Goal: Task Accomplishment & Management: Use online tool/utility

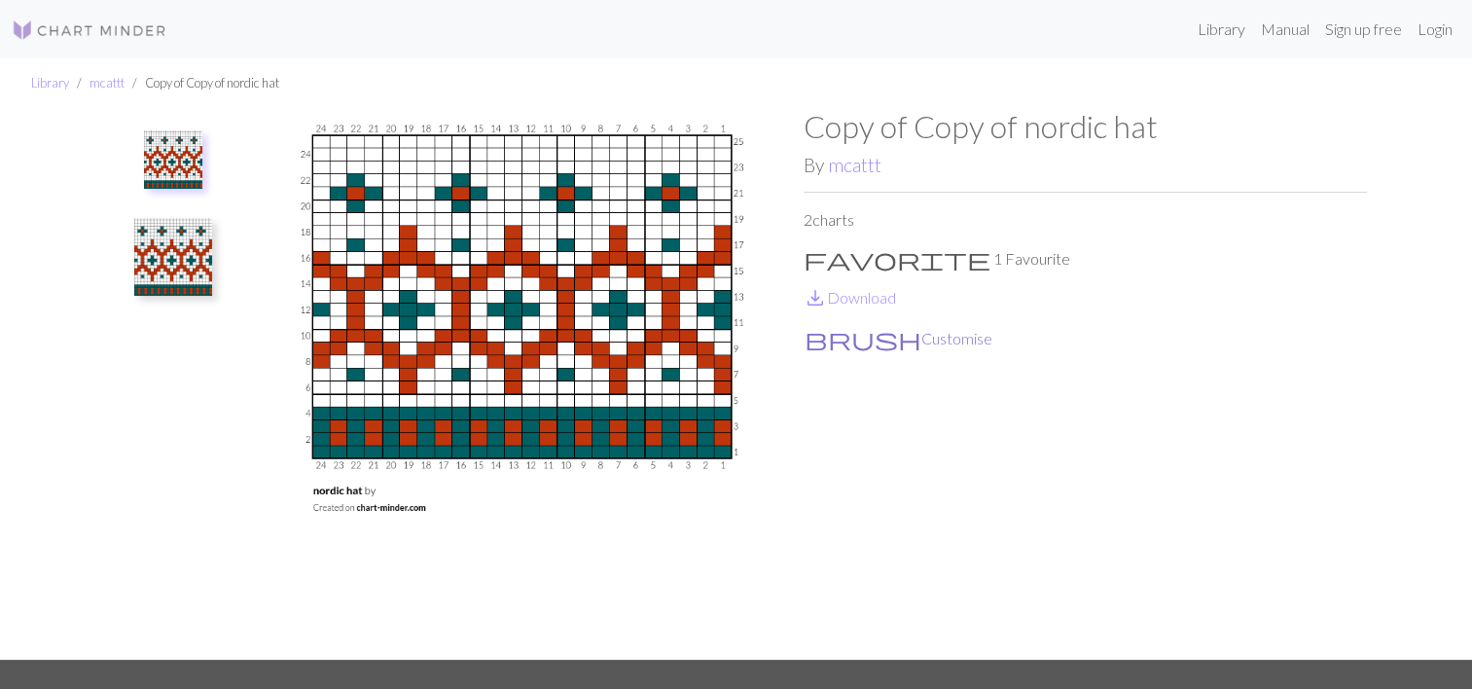
click at [848, 342] on button "brush Customise" at bounding box center [899, 338] width 190 height 25
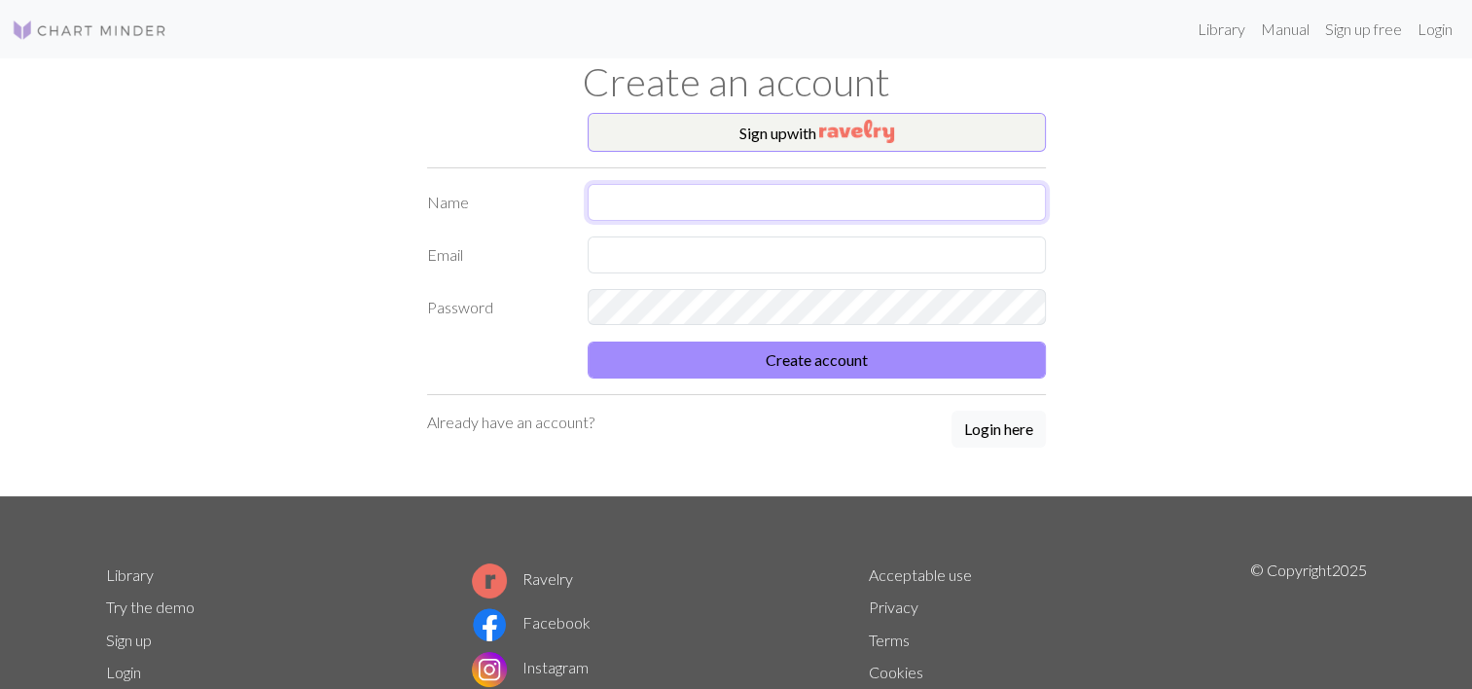
click at [757, 215] on input "text" at bounding box center [817, 202] width 458 height 37
type input "Nle M"
type input "[EMAIL_ADDRESS][DOMAIN_NAME]"
click at [588, 342] on button "Create account" at bounding box center [817, 360] width 458 height 37
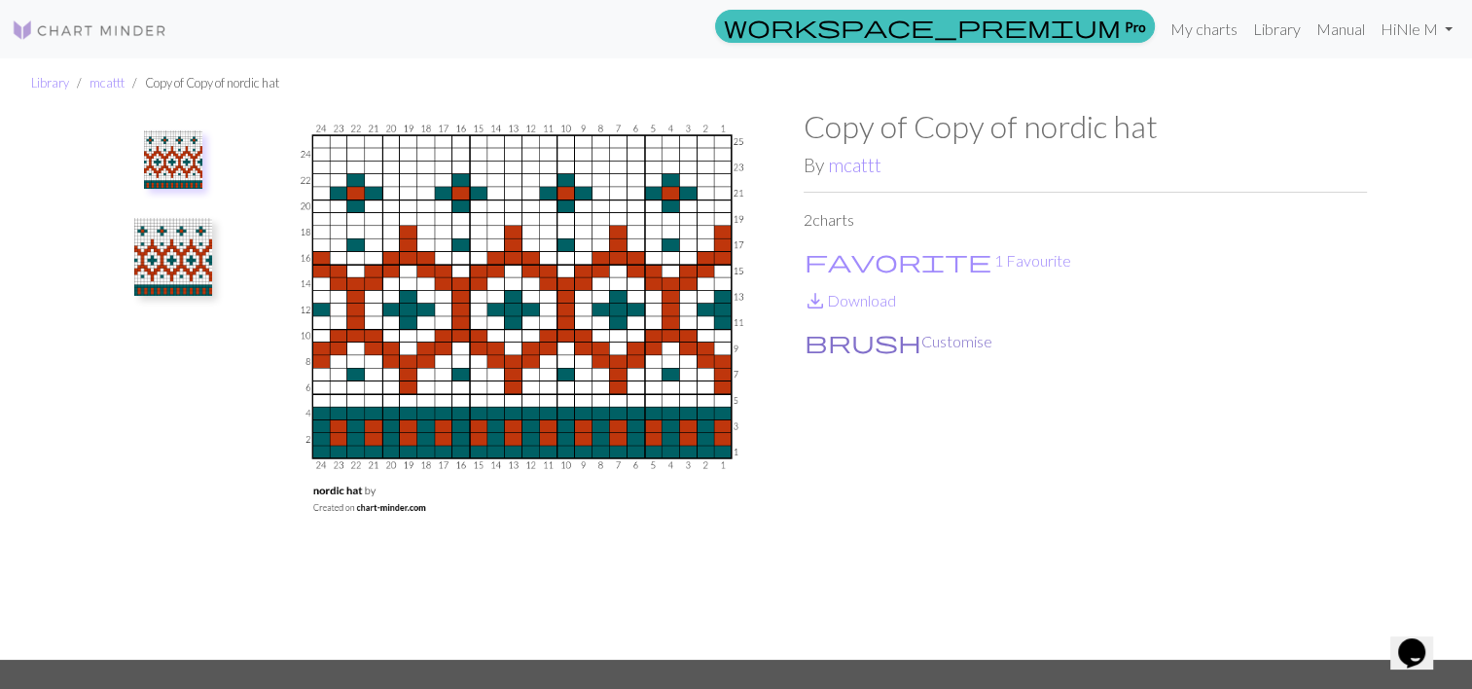
click at [876, 338] on button "brush Customise" at bounding box center [899, 341] width 190 height 25
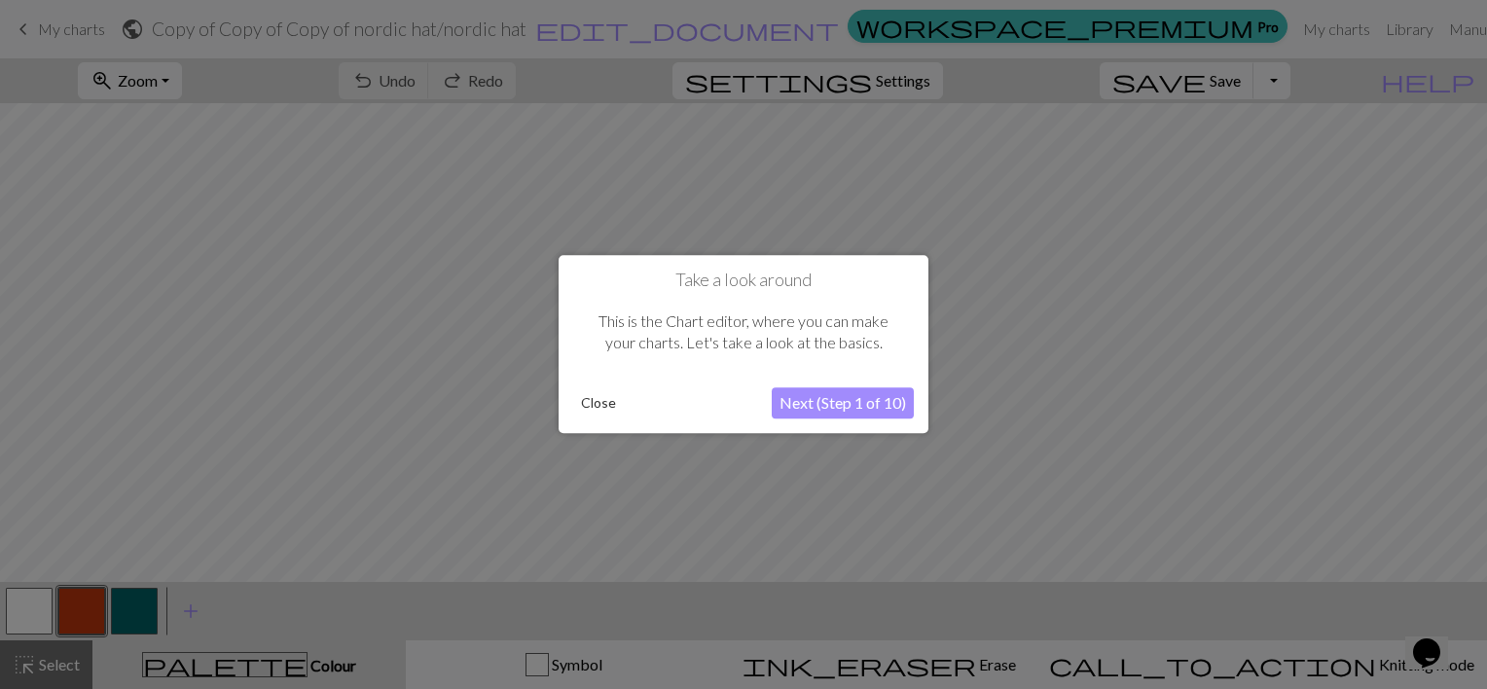
click at [587, 403] on button "Close" at bounding box center [598, 403] width 51 height 29
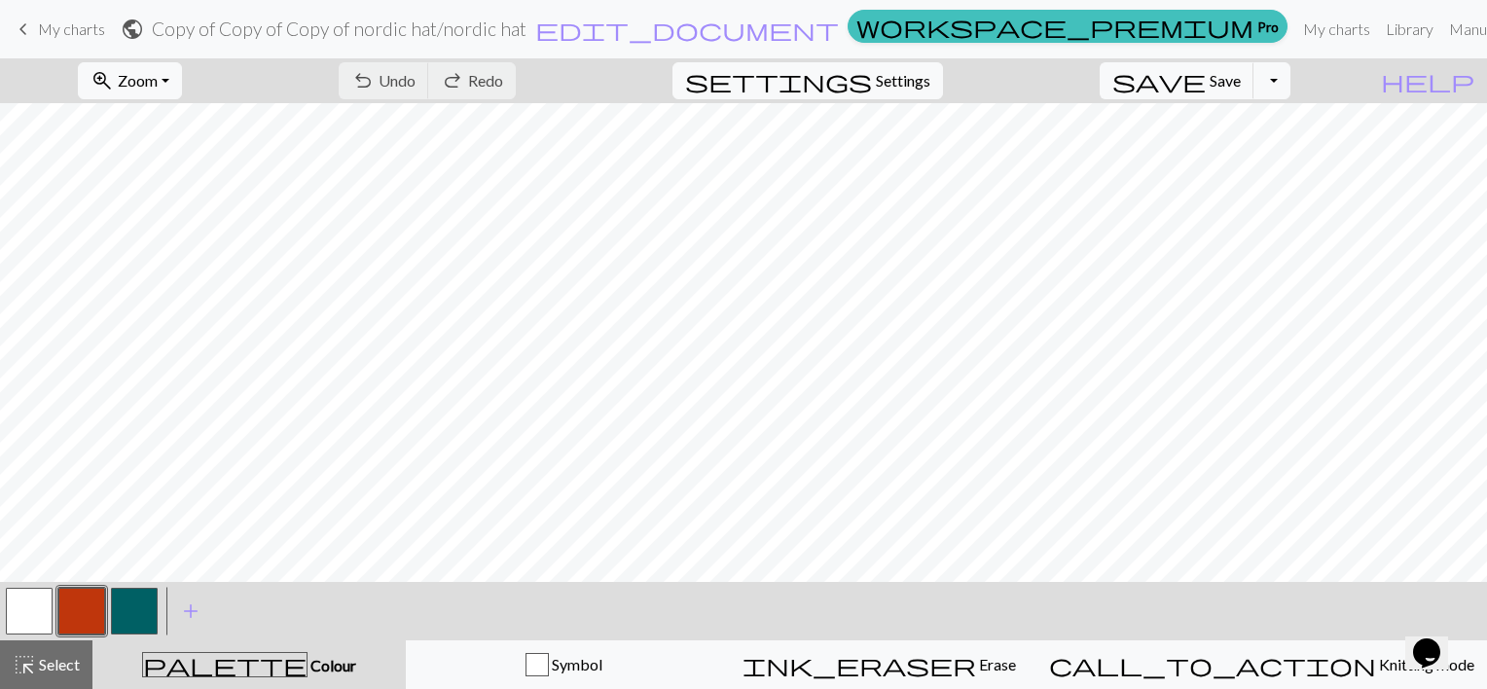
click at [19, 623] on button "button" at bounding box center [29, 611] width 47 height 47
click at [31, 621] on button "button" at bounding box center [29, 611] width 47 height 47
click at [31, 621] on div "Edit colour Name MC Use advanced picker workspace_premium Become a Pro user to …" at bounding box center [743, 344] width 1487 height 689
click at [31, 621] on button "button" at bounding box center [29, 611] width 47 height 47
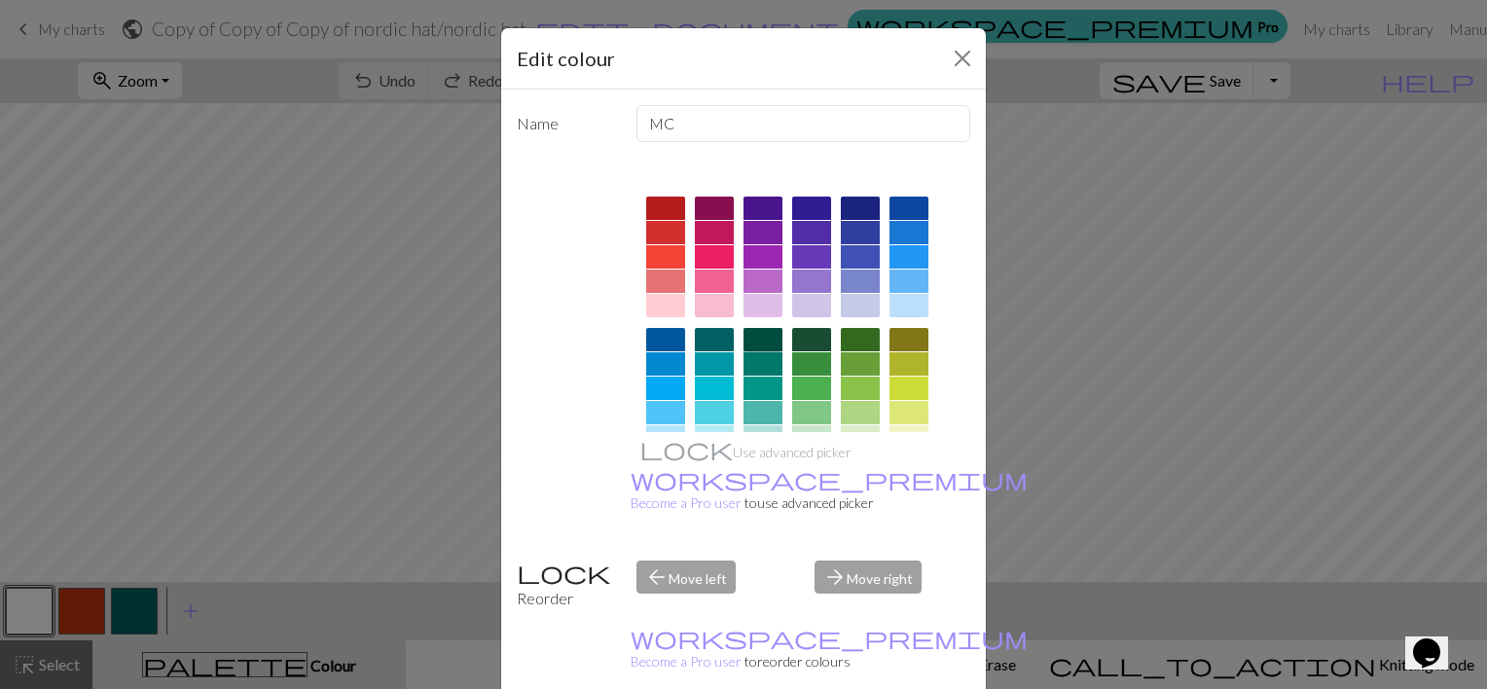
click at [755, 339] on div at bounding box center [762, 339] width 39 height 23
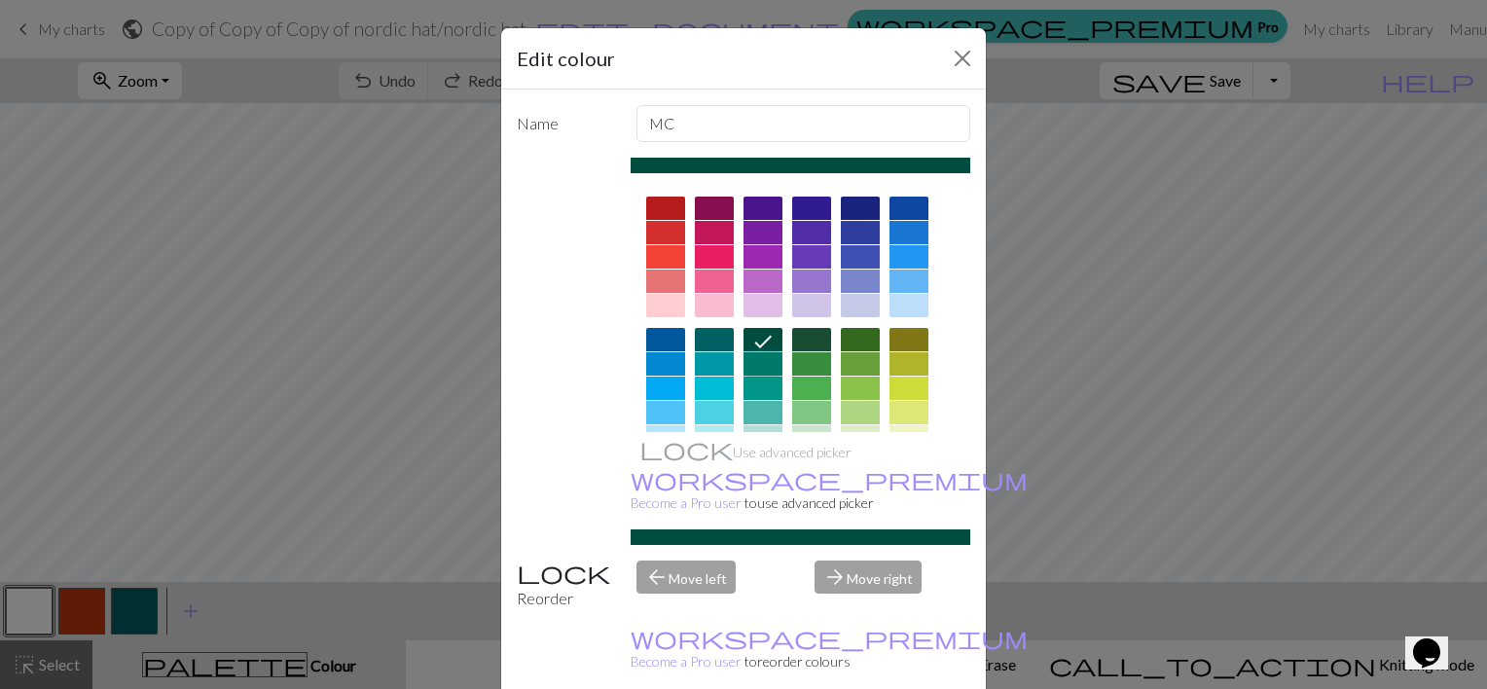
click at [756, 364] on div at bounding box center [762, 363] width 39 height 23
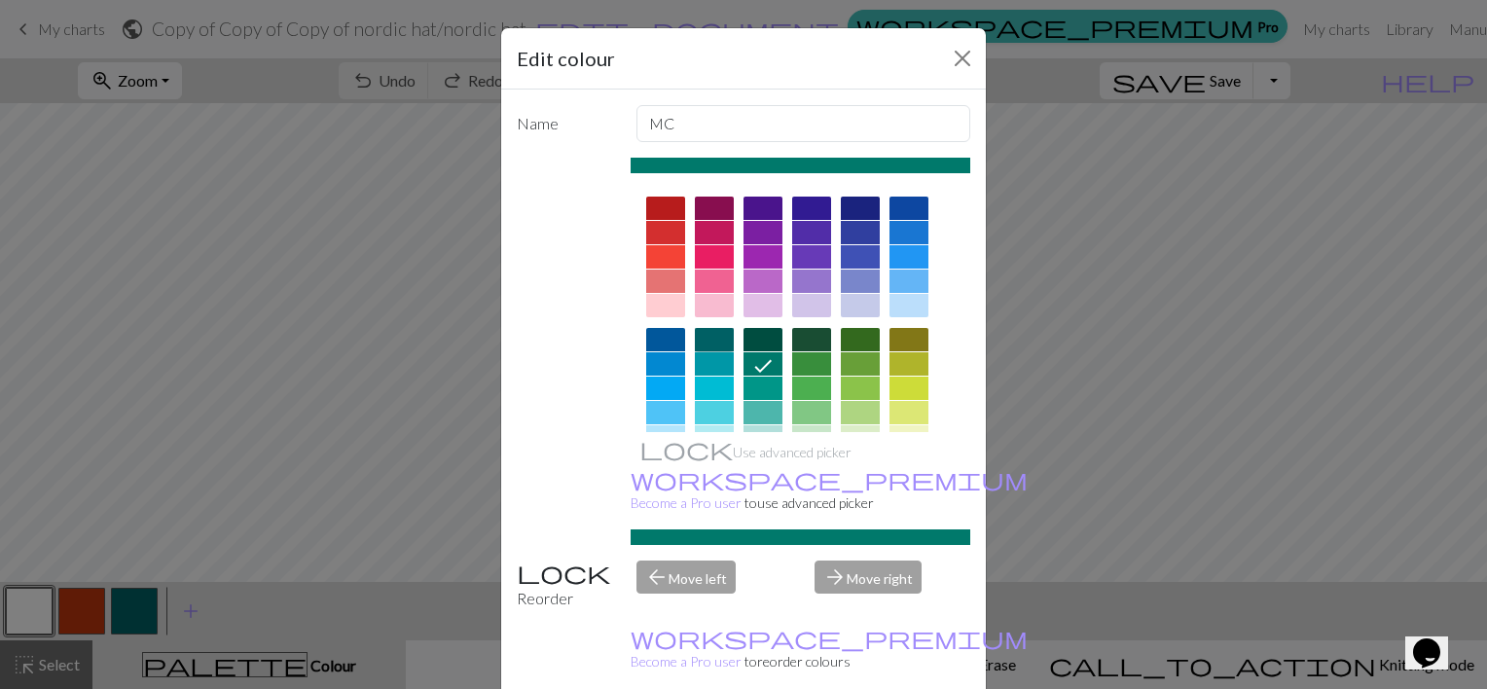
click at [695, 339] on div at bounding box center [714, 339] width 39 height 23
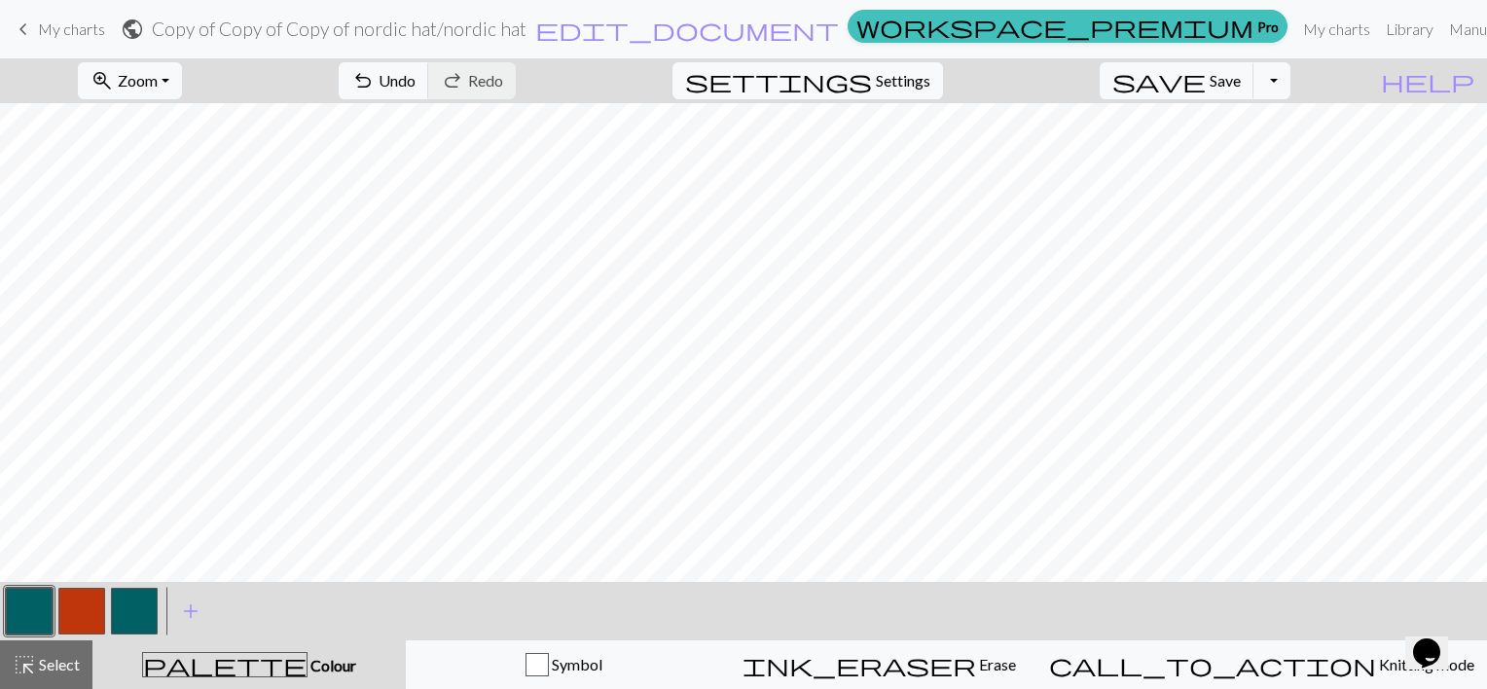
click at [93, 611] on button "button" at bounding box center [81, 611] width 47 height 47
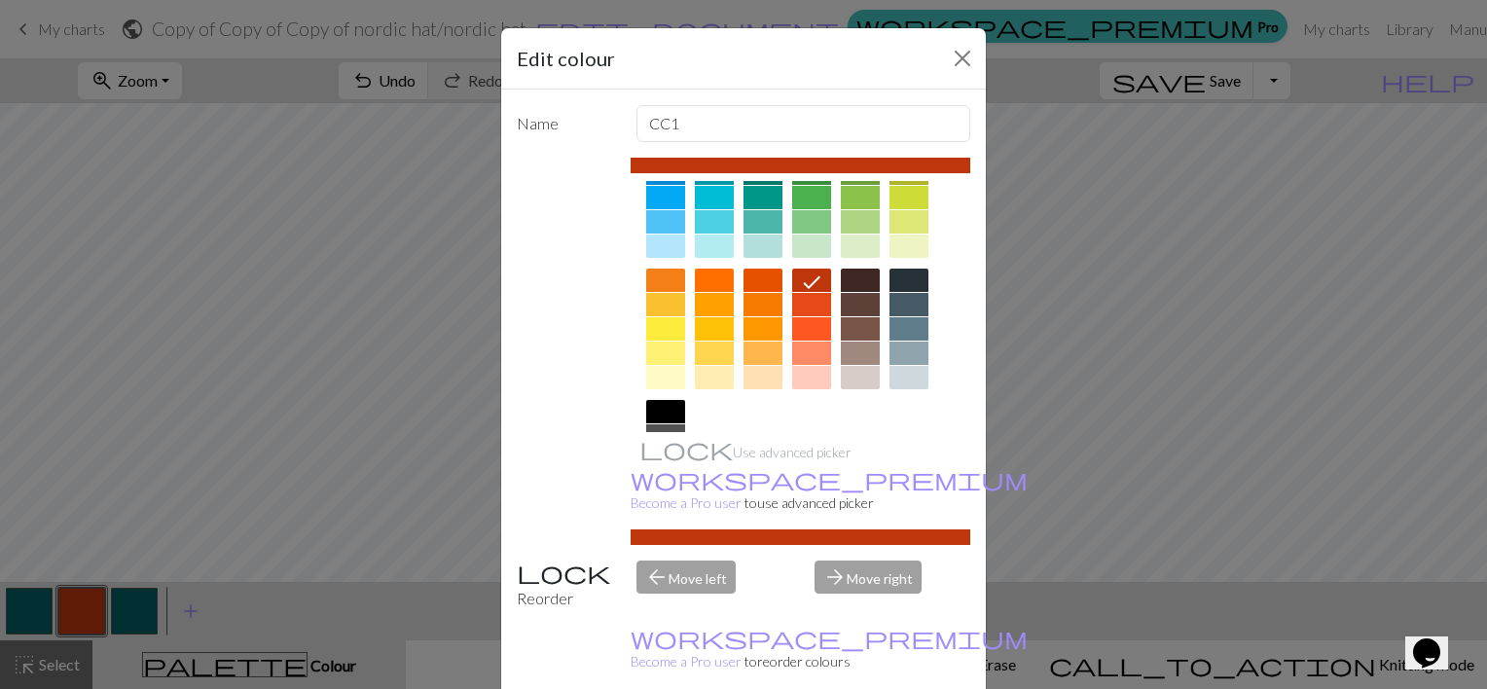
scroll to position [193, 0]
click at [659, 373] on div at bounding box center [665, 375] width 39 height 23
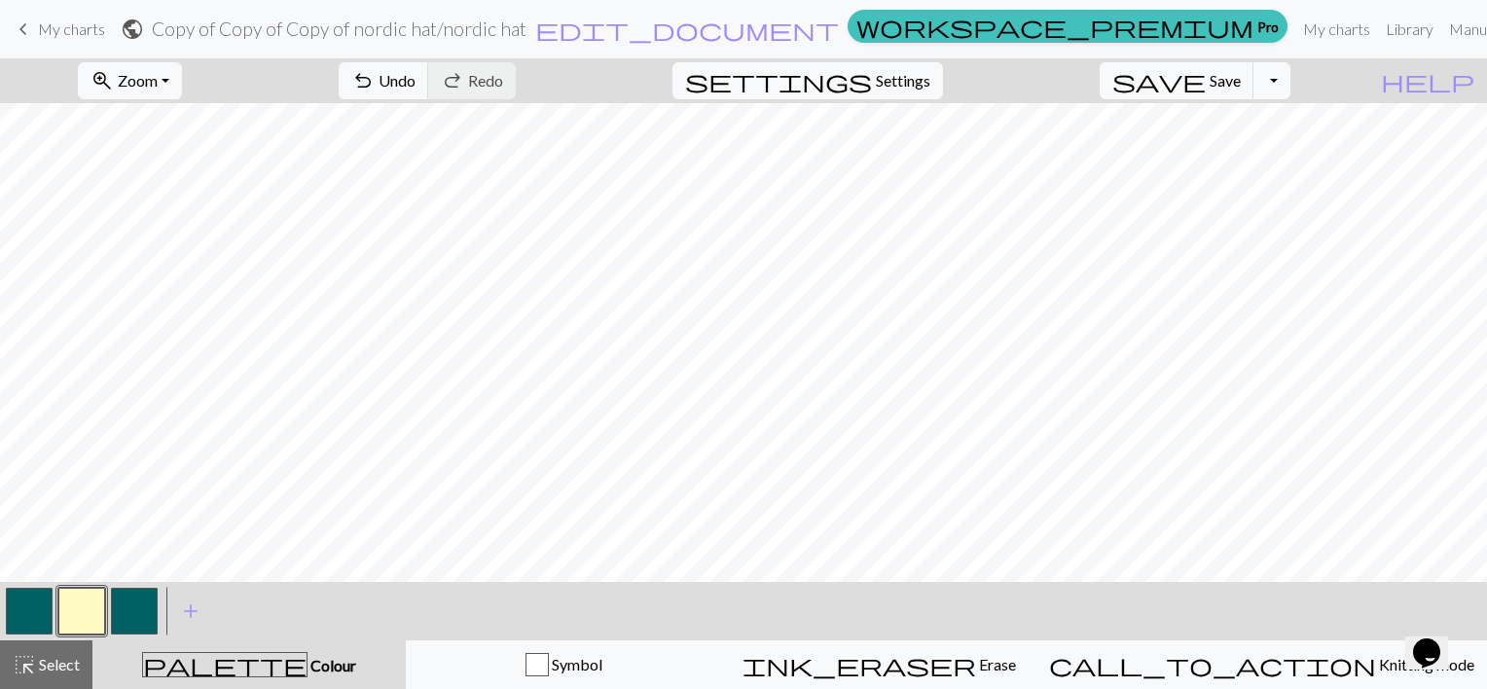
click at [137, 610] on button "button" at bounding box center [134, 611] width 47 height 47
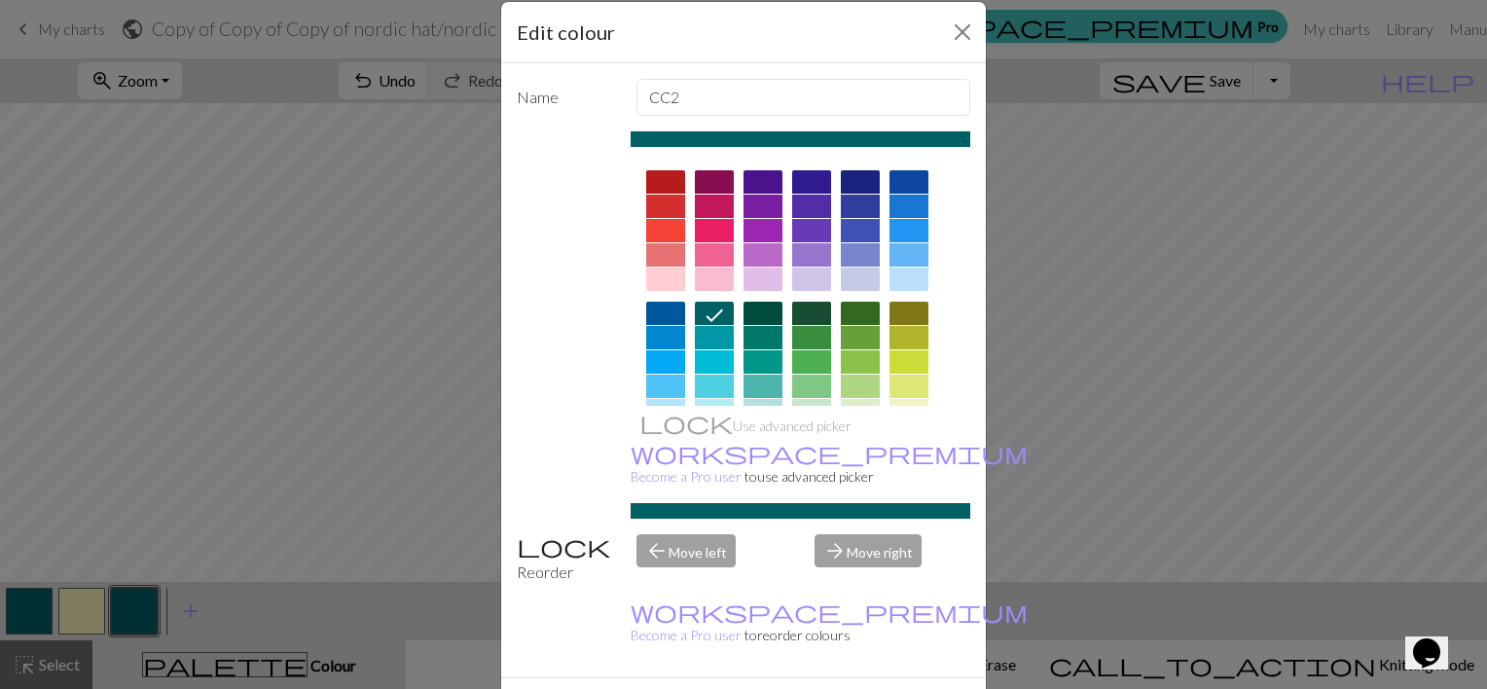
scroll to position [27, 0]
click at [906, 249] on div at bounding box center [908, 253] width 39 height 23
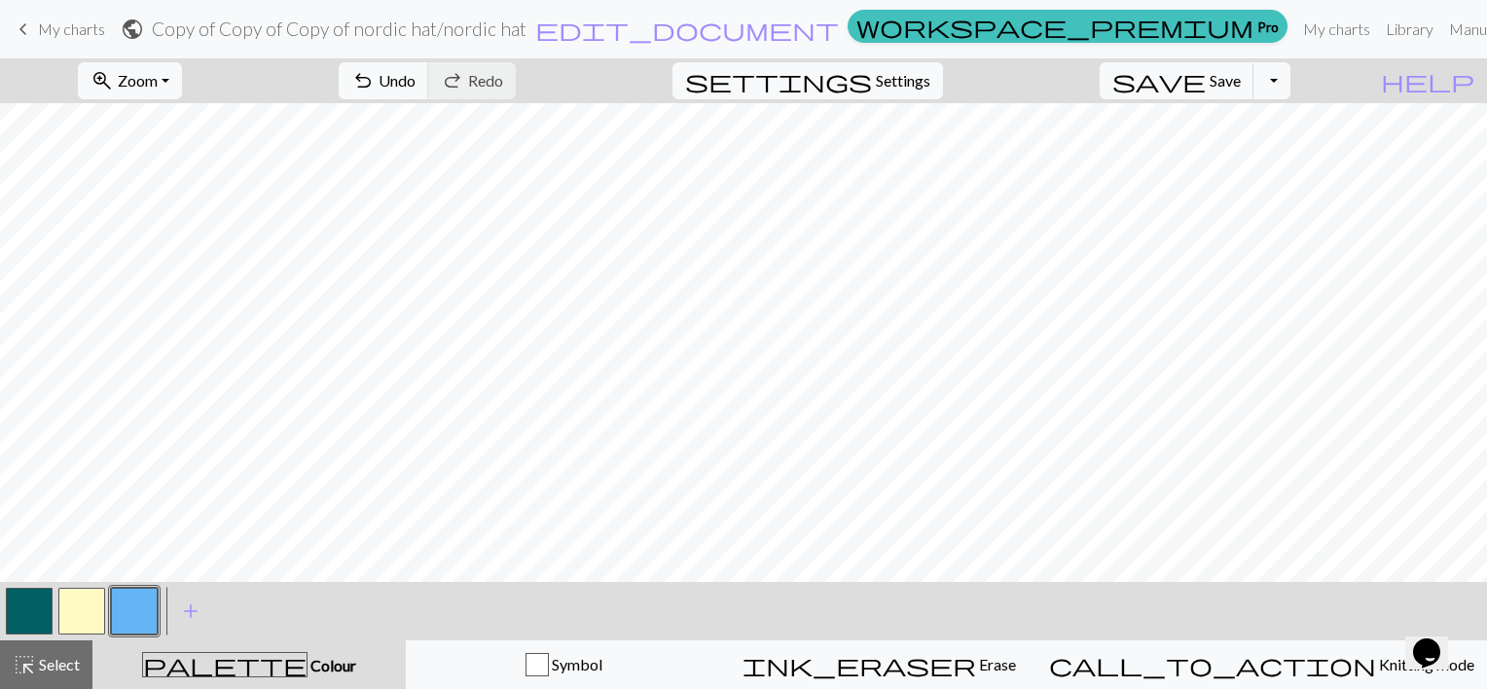
drag, startPoint x: 115, startPoint y: 615, endPoint x: 81, endPoint y: 613, distance: 34.1
click at [81, 613] on div at bounding box center [82, 611] width 158 height 53
click at [121, 613] on button "button" at bounding box center [134, 611] width 47 height 47
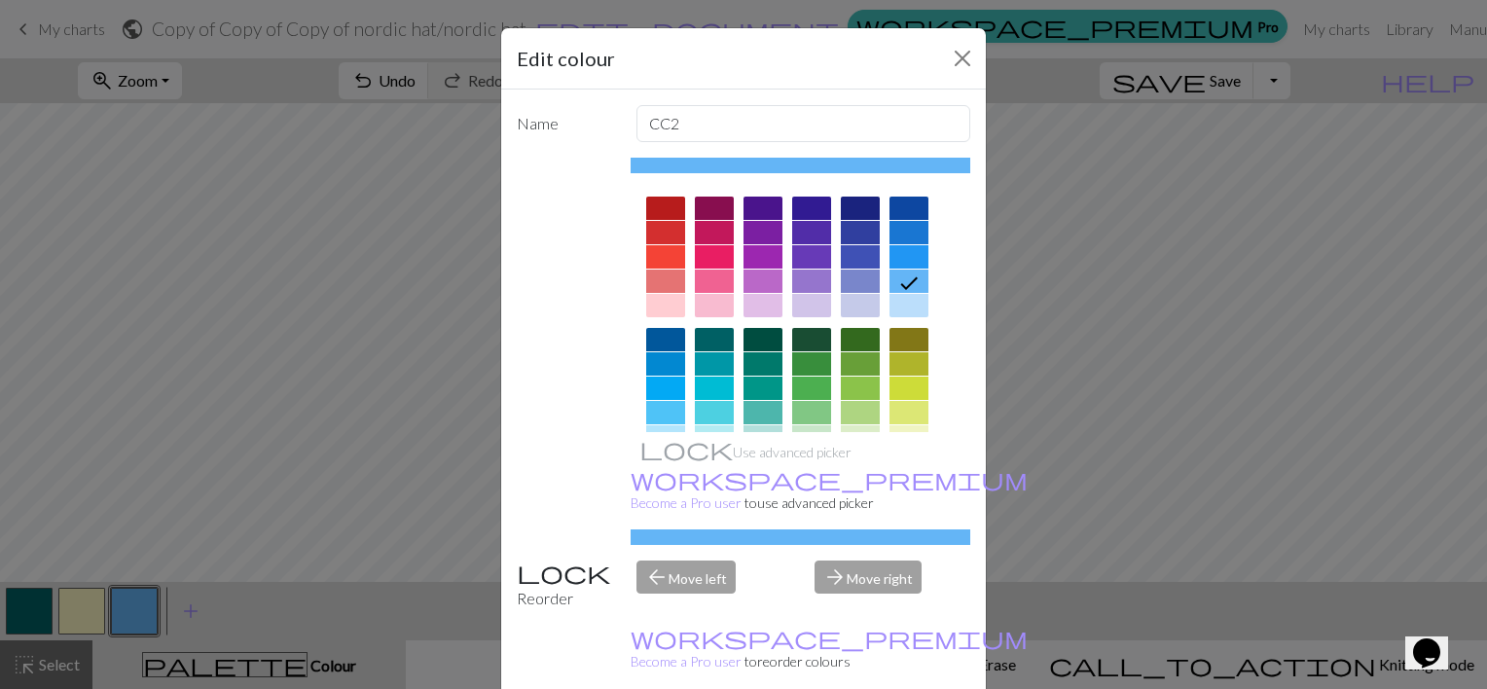
click at [669, 560] on div "arrow_back Move left" at bounding box center [714, 585] width 179 height 50
click at [856, 560] on div "arrow_forward Move right" at bounding box center [892, 585] width 179 height 50
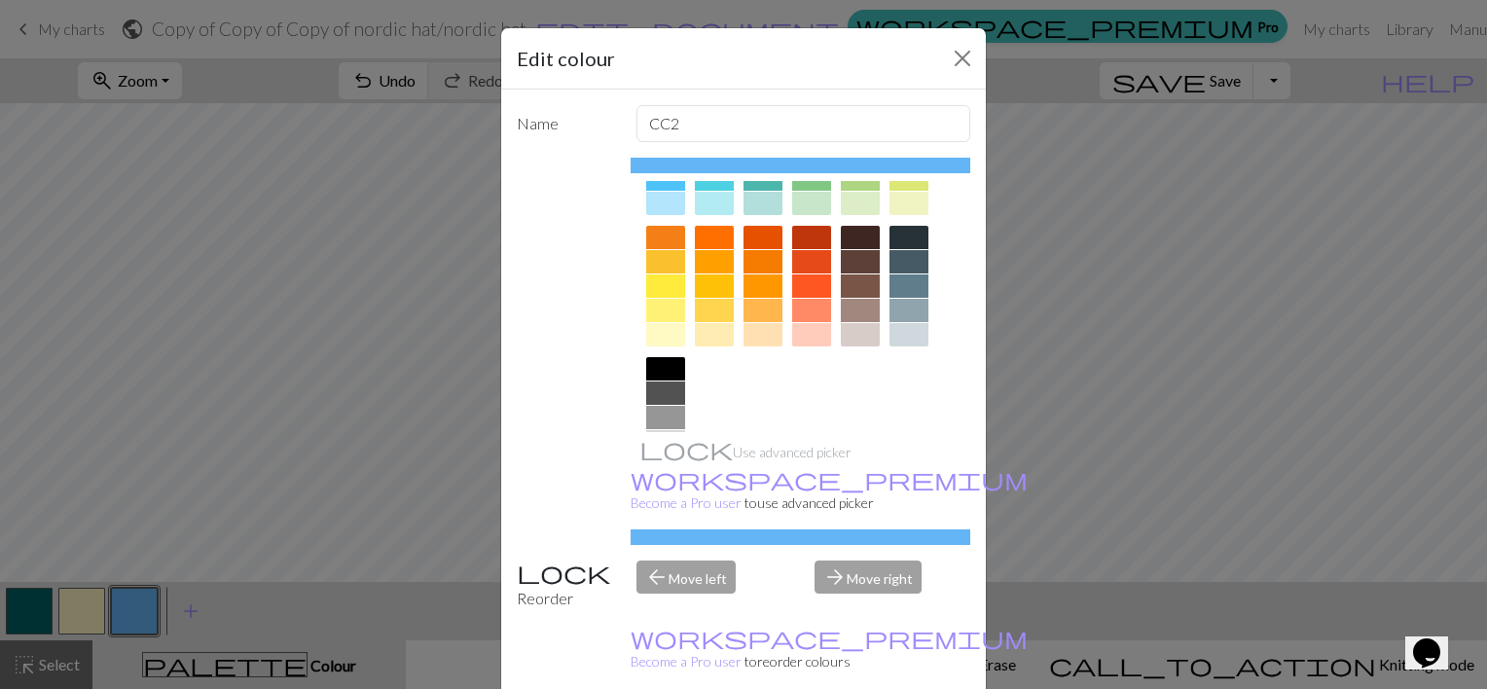
scroll to position [239, 0]
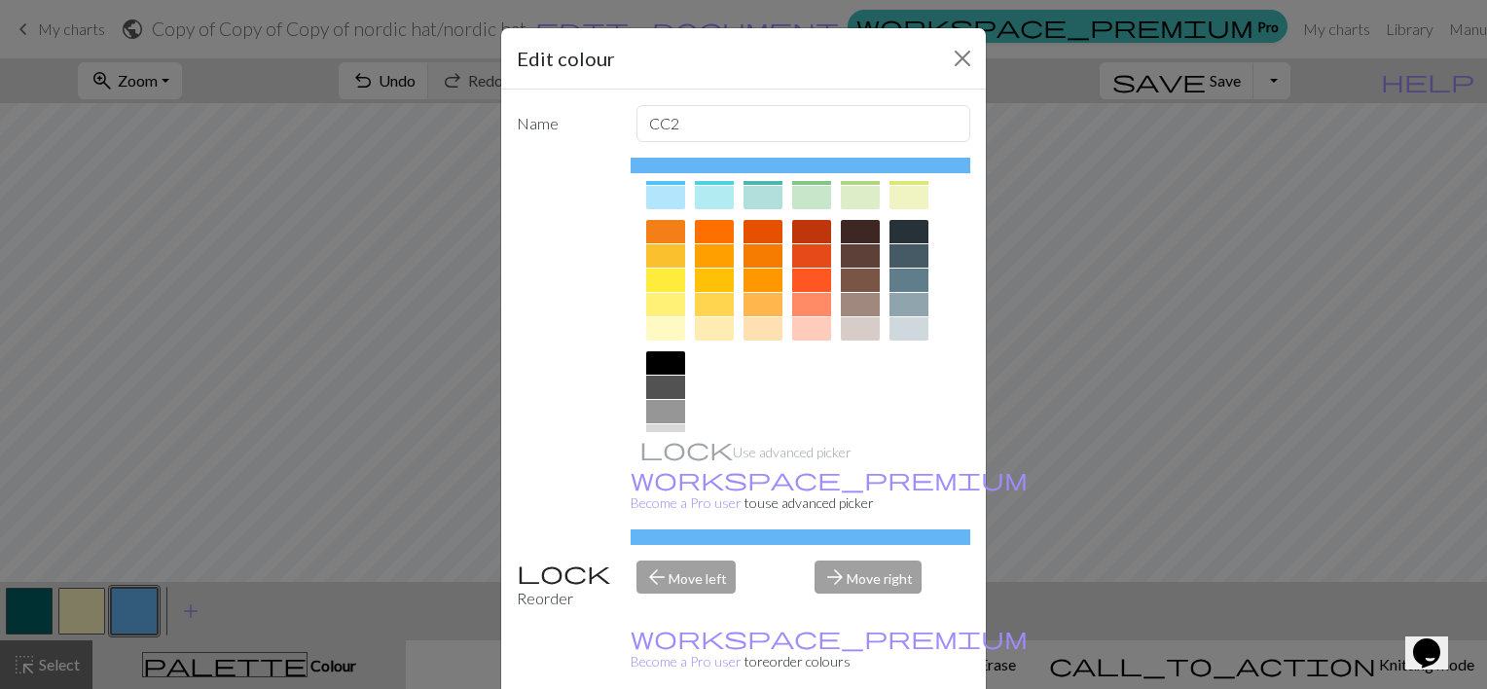
click at [650, 329] on div at bounding box center [665, 328] width 39 height 23
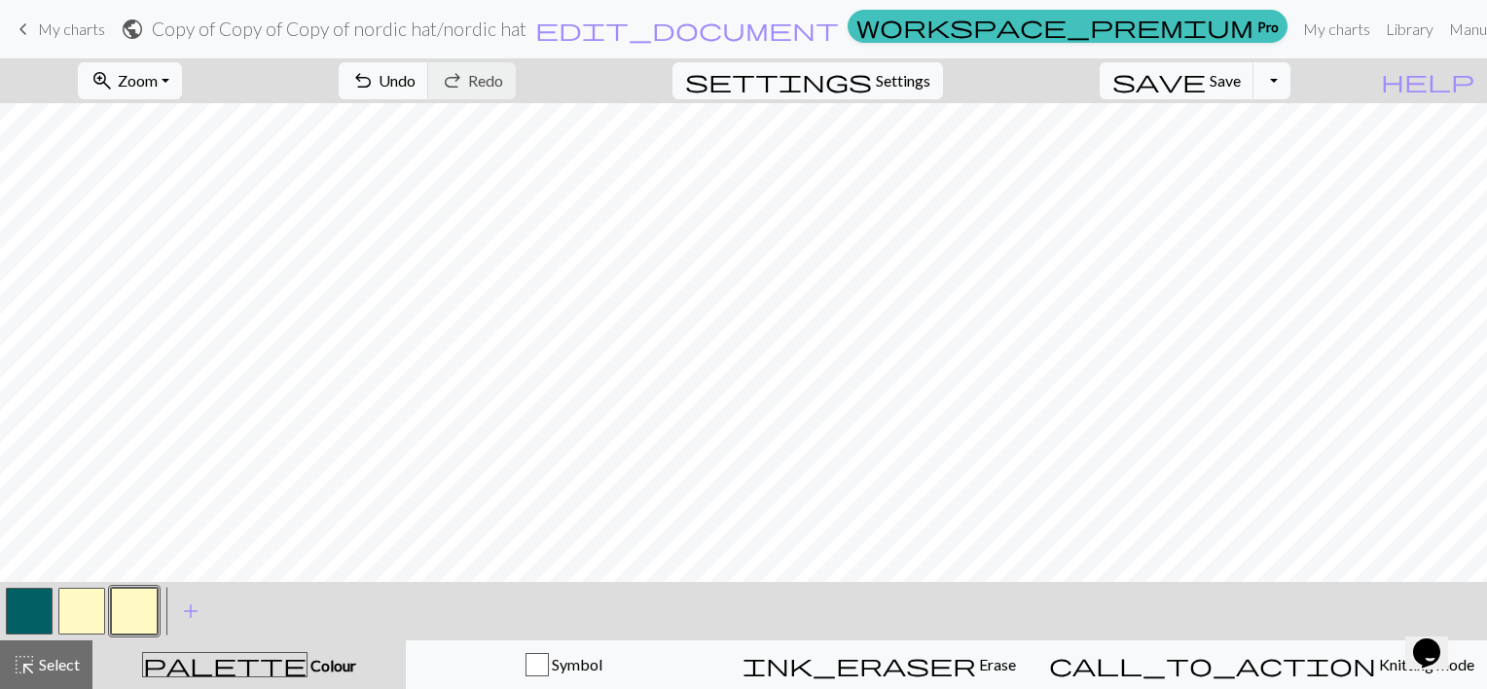
click at [90, 606] on button "button" at bounding box center [81, 611] width 47 height 47
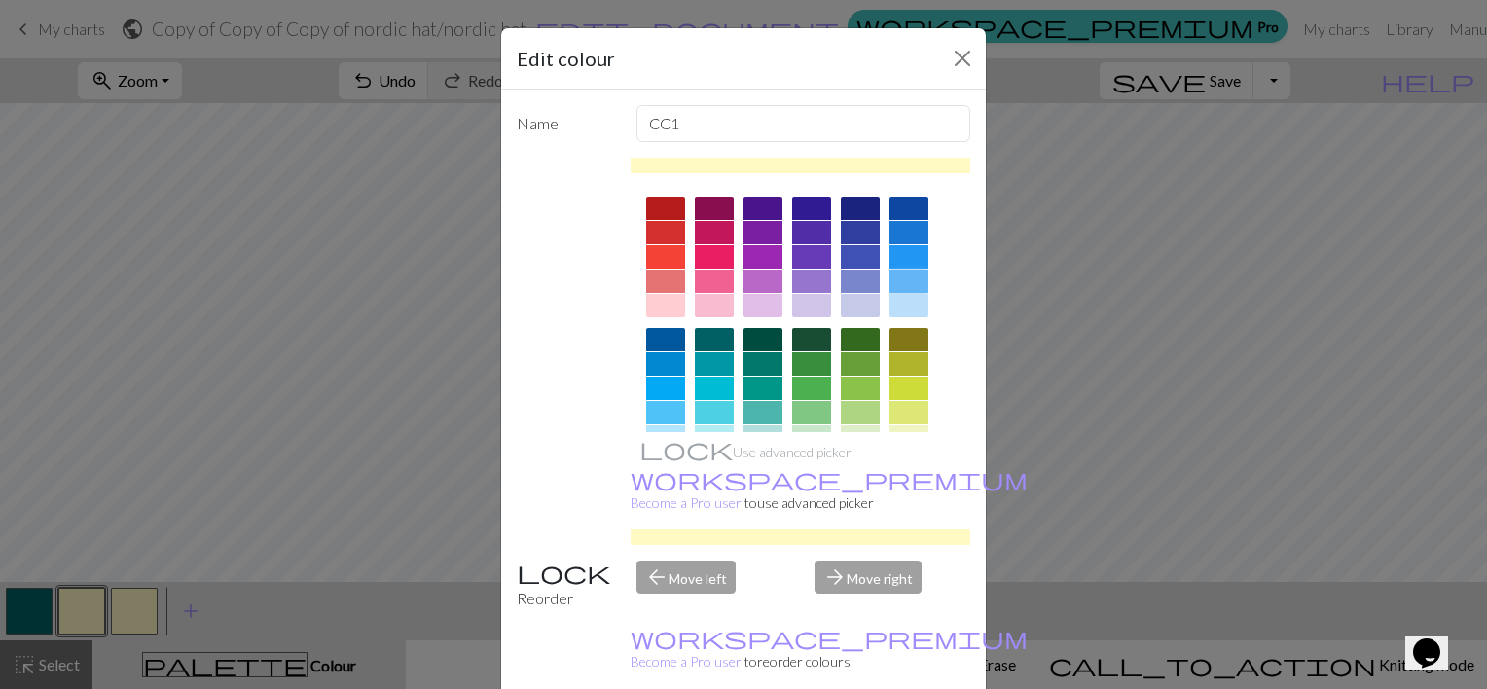
click at [911, 280] on div at bounding box center [908, 281] width 39 height 23
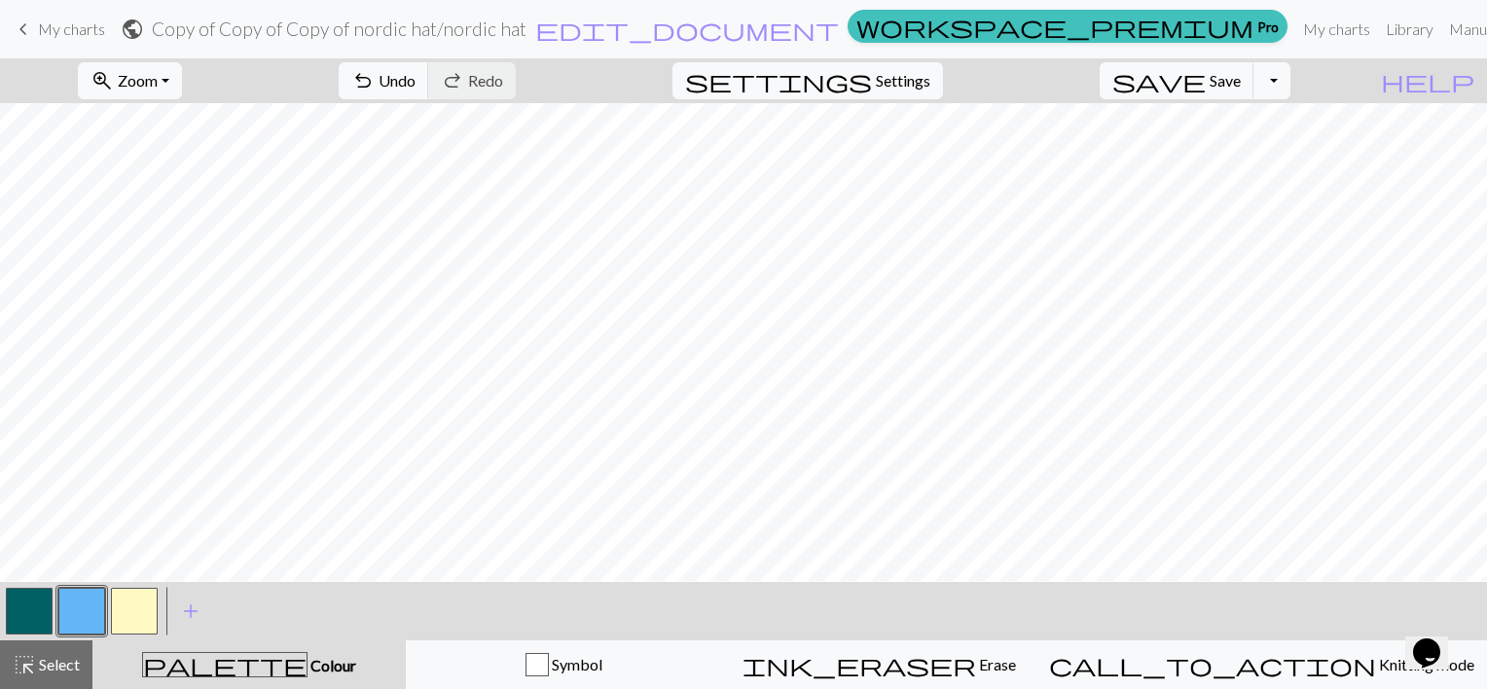
scroll to position [0, 0]
click at [87, 602] on button "button" at bounding box center [81, 611] width 47 height 47
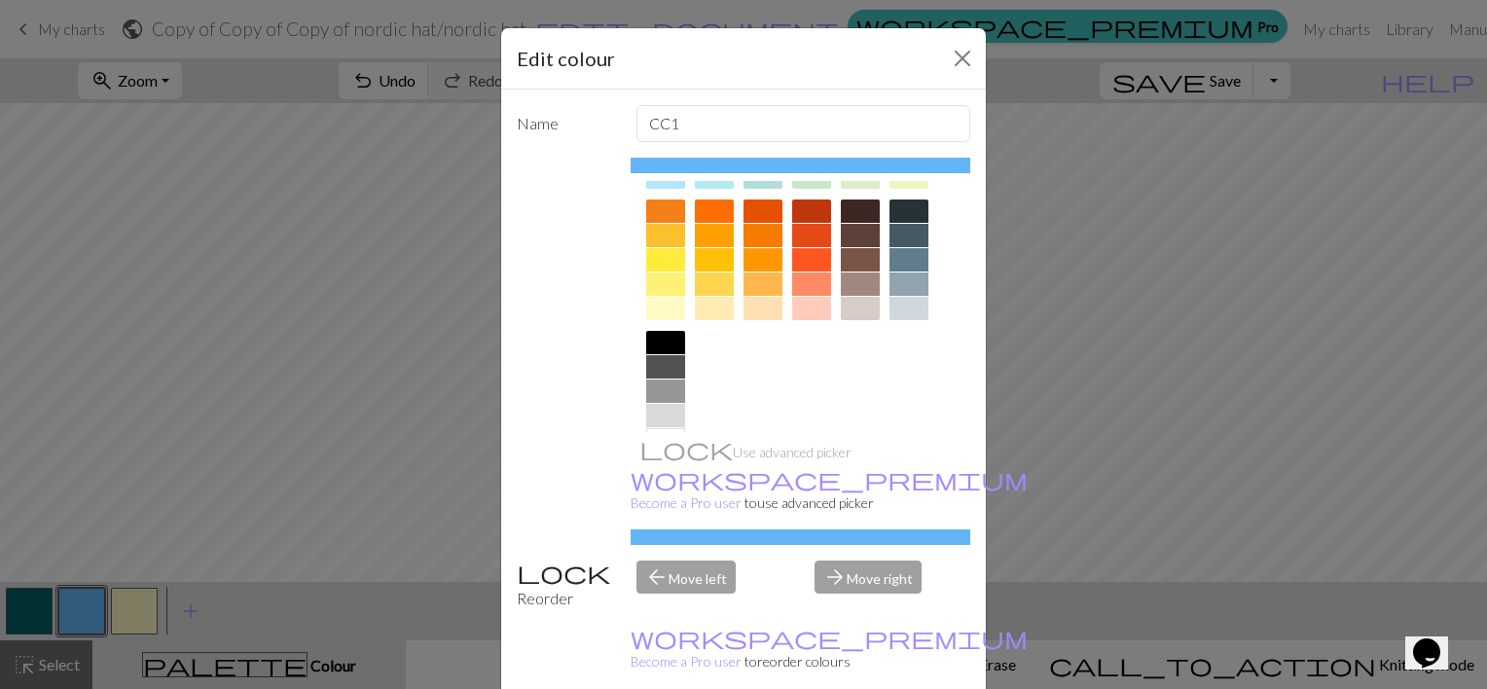
scroll to position [264, 0]
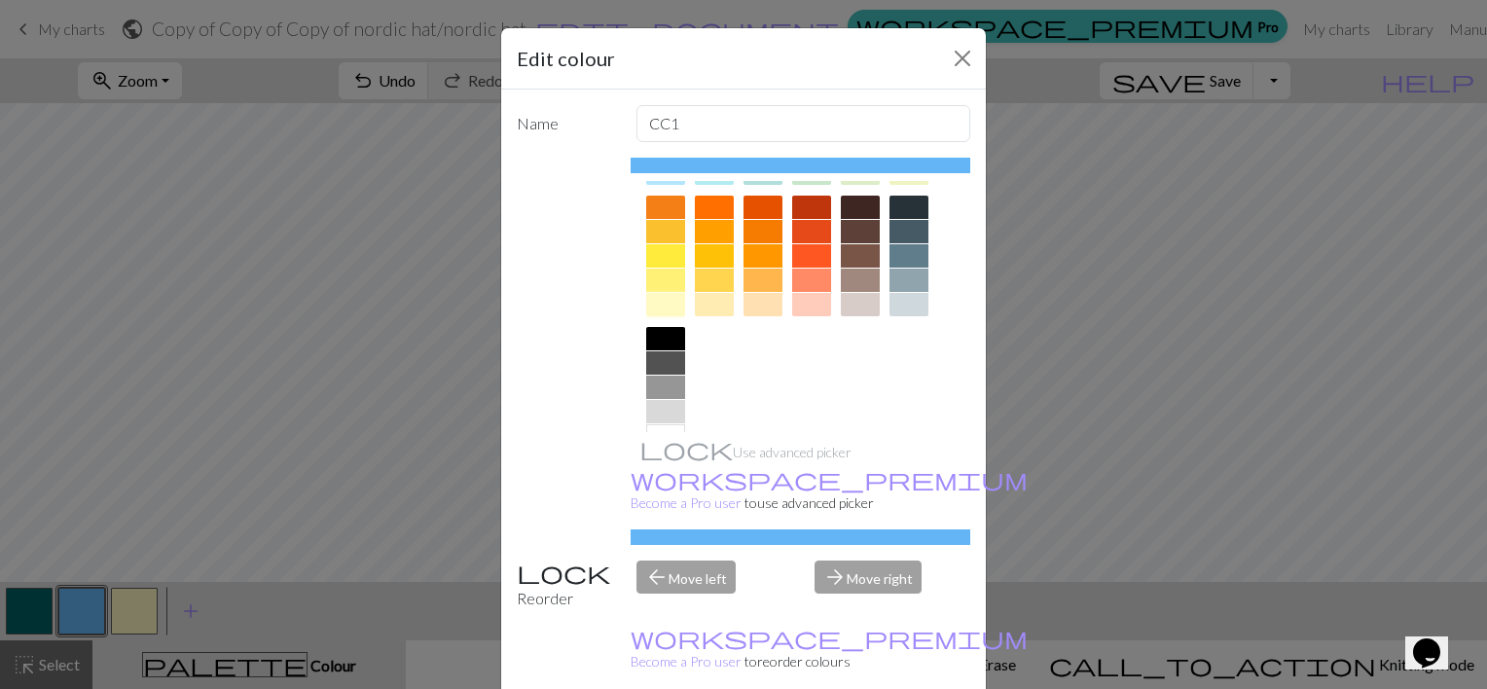
click at [654, 304] on div at bounding box center [665, 304] width 39 height 23
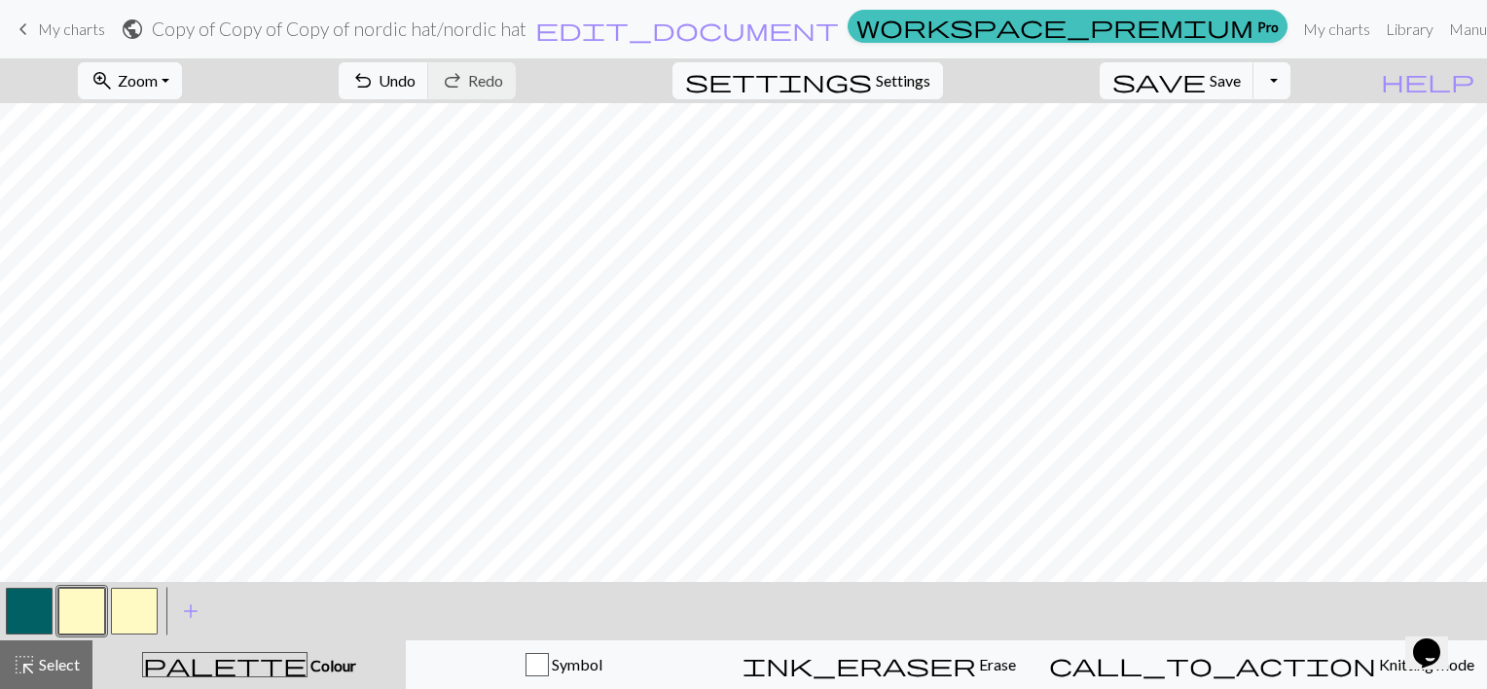
click at [143, 594] on button "button" at bounding box center [134, 611] width 47 height 47
click at [123, 605] on button "button" at bounding box center [134, 611] width 47 height 47
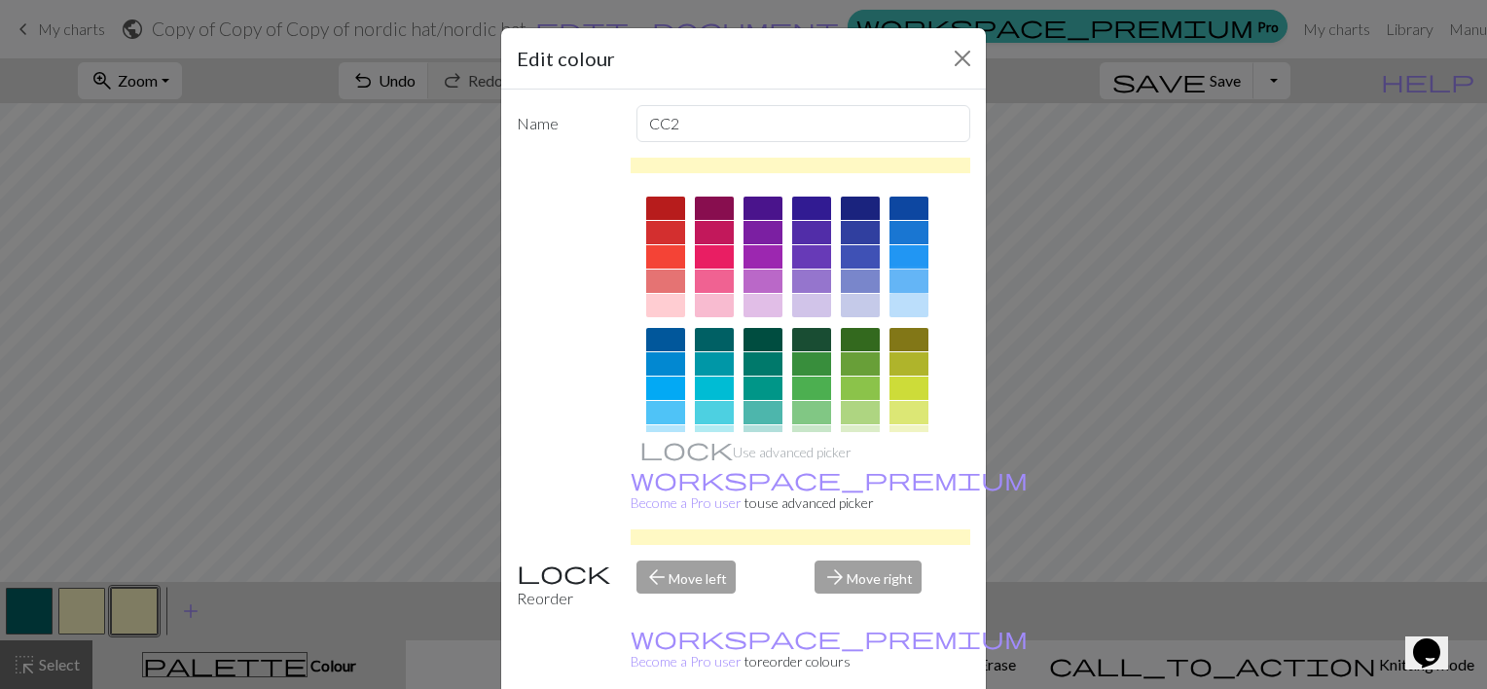
click at [914, 276] on div at bounding box center [908, 281] width 39 height 23
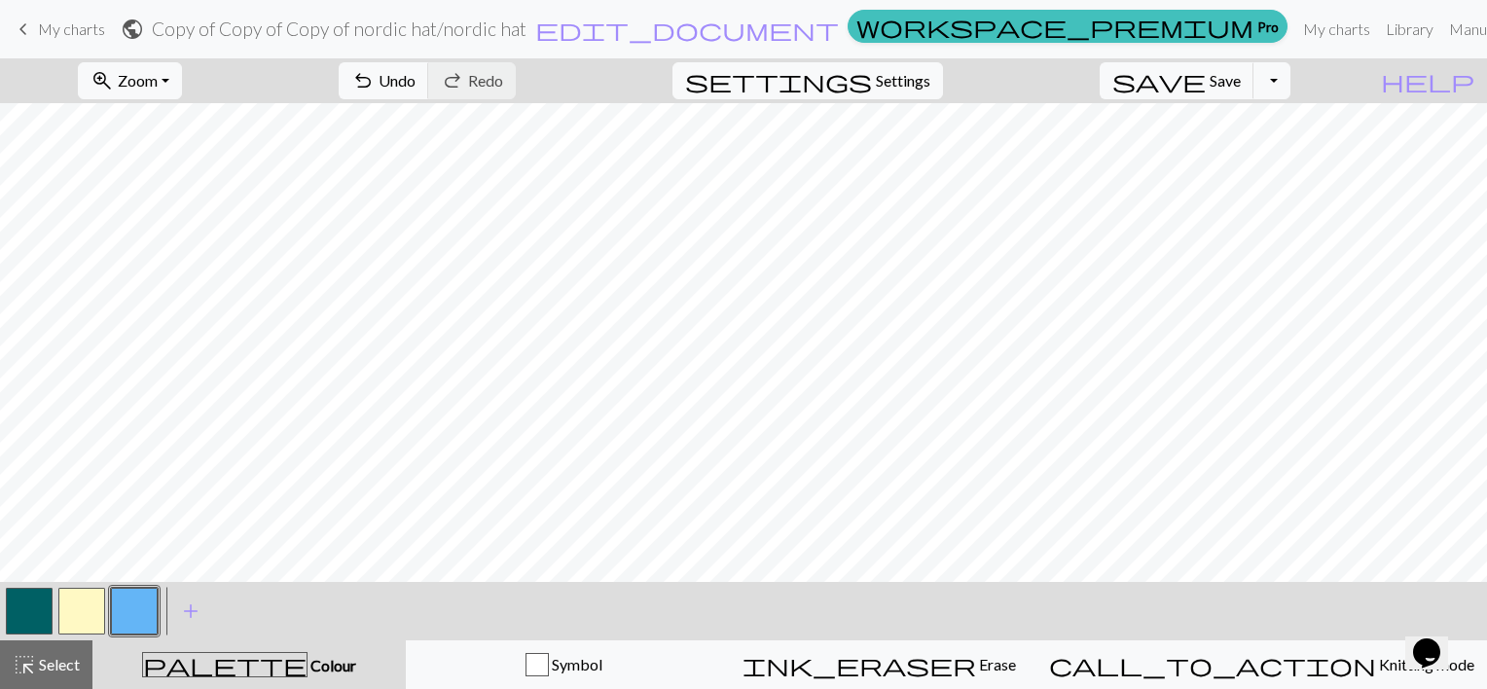
click at [88, 607] on button "button" at bounding box center [81, 611] width 47 height 47
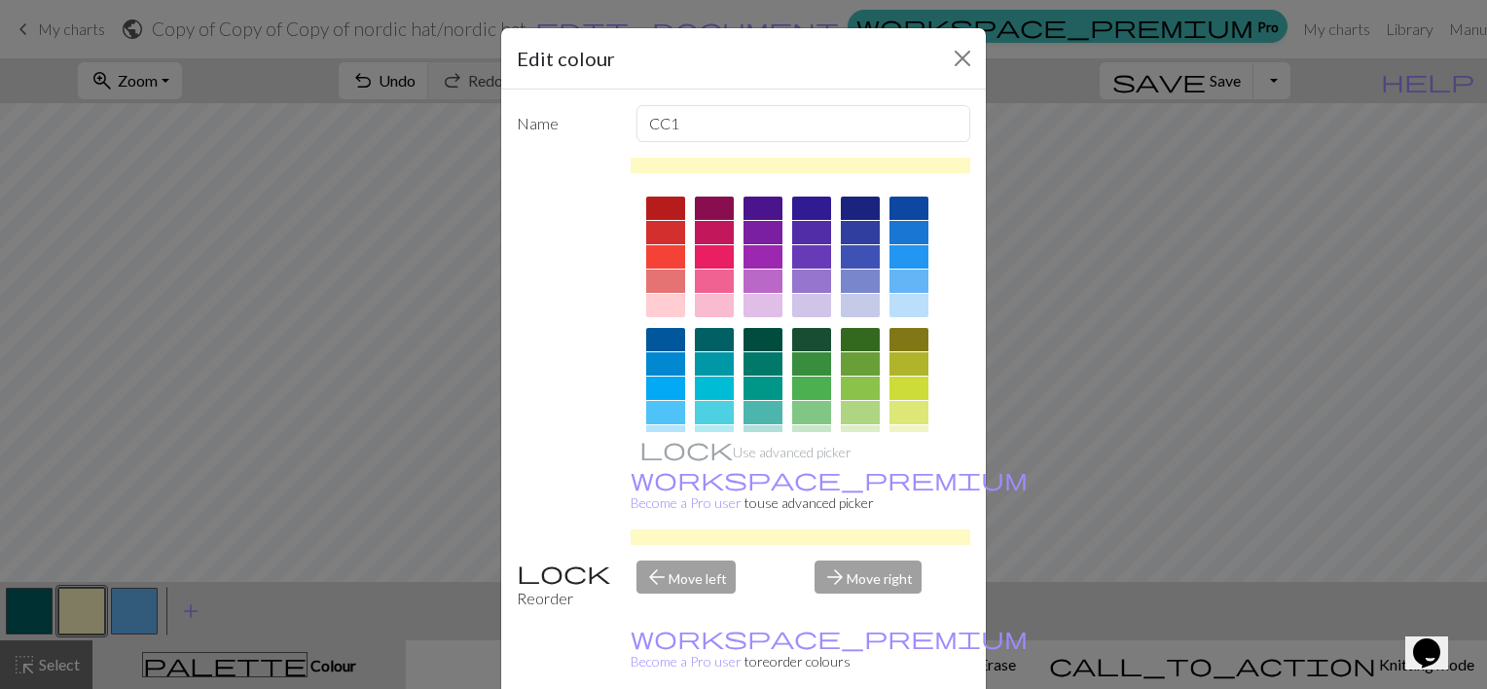
click at [894, 275] on div at bounding box center [908, 281] width 39 height 23
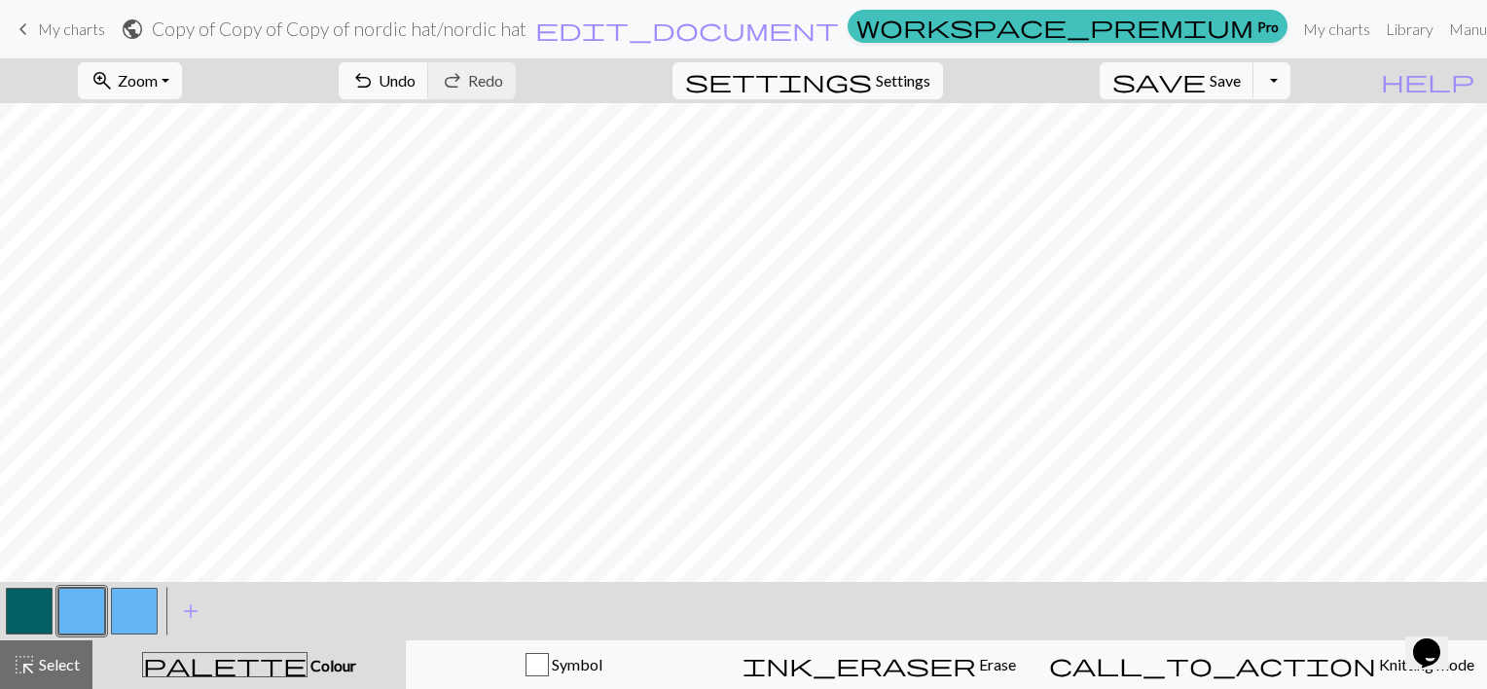
click at [137, 623] on button "button" at bounding box center [134, 611] width 47 height 47
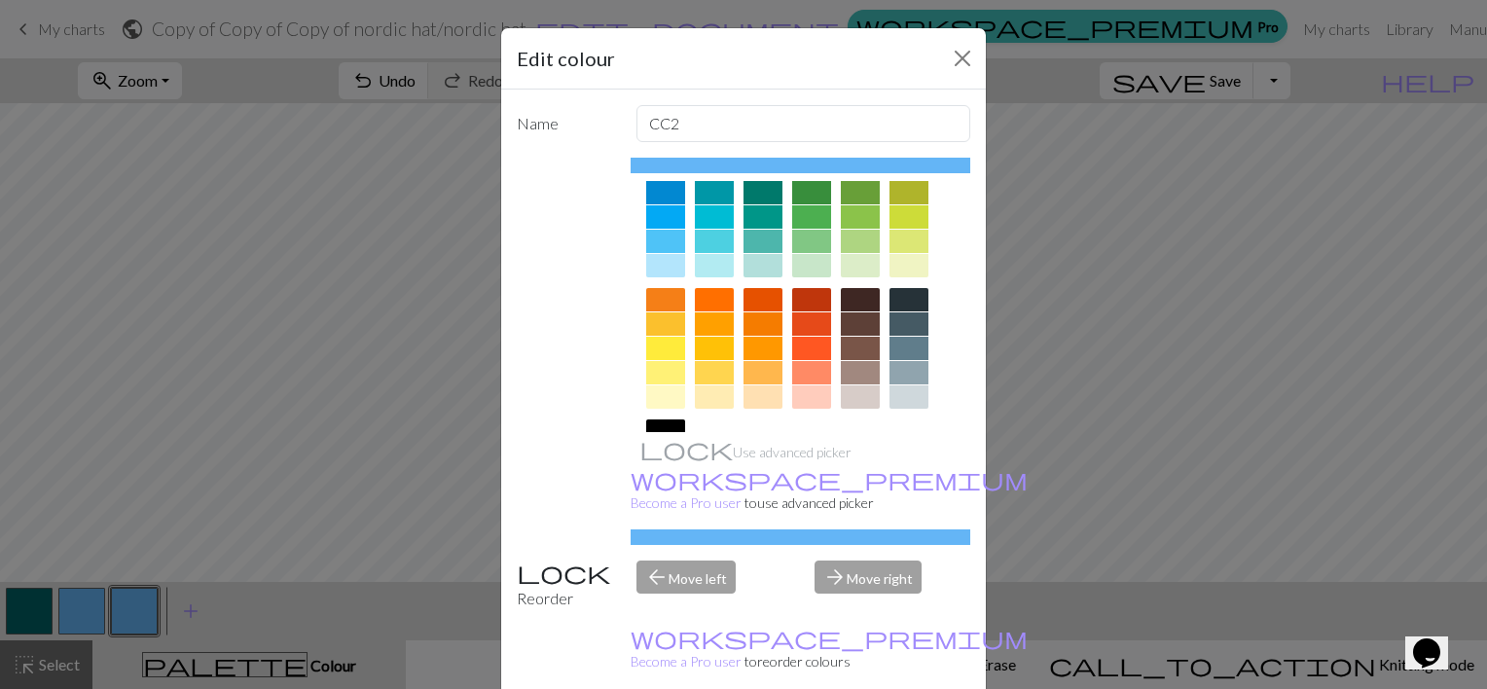
scroll to position [179, 0]
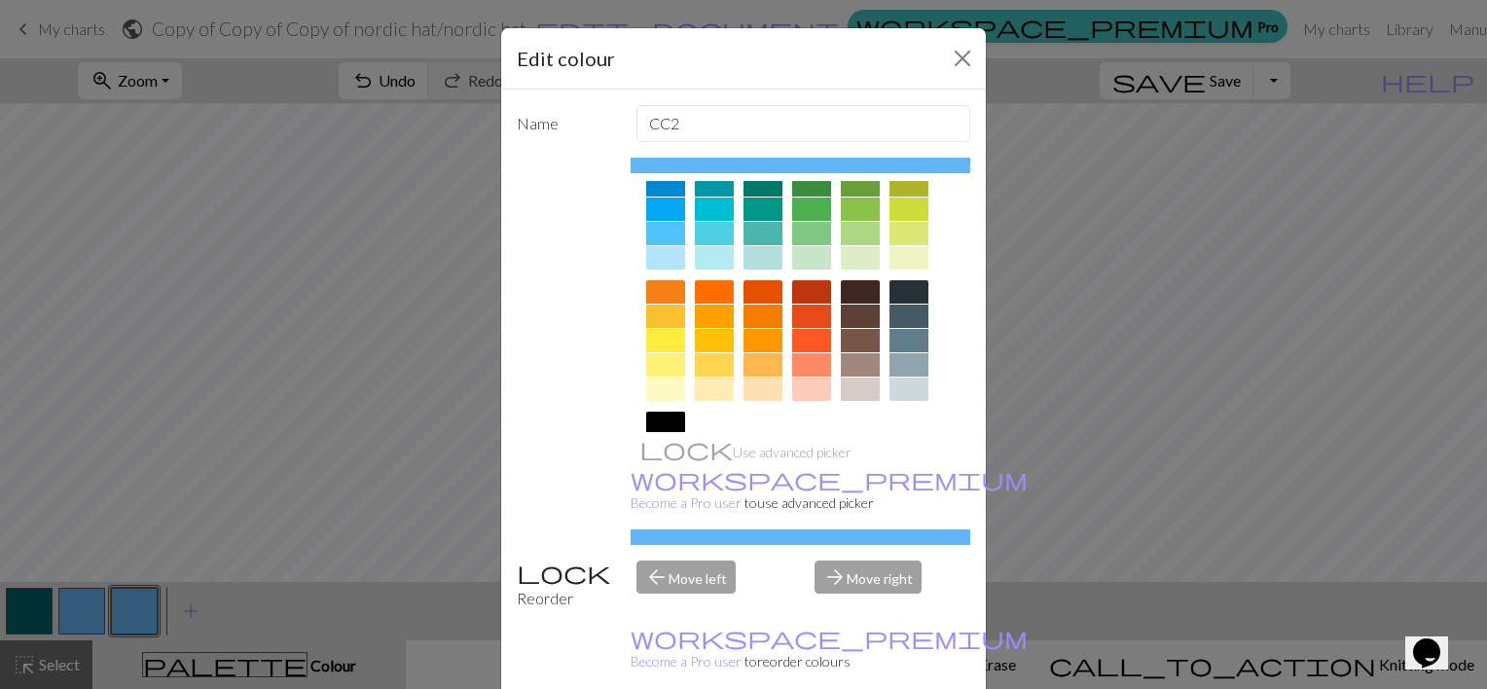
click at [650, 388] on div at bounding box center [665, 389] width 39 height 23
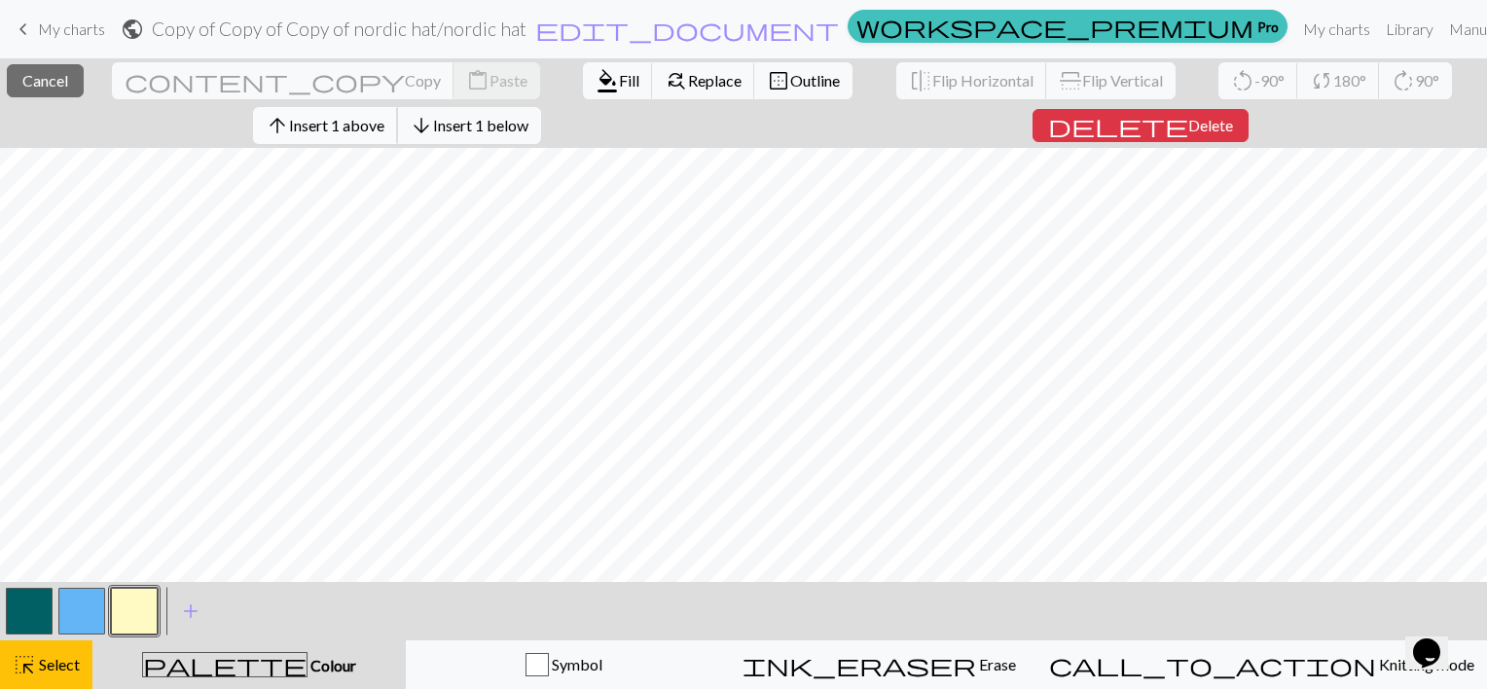
click at [344, 117] on span "Insert 1 above" at bounding box center [336, 125] width 95 height 18
click at [339, 124] on span "Insert 1 above" at bounding box center [336, 125] width 95 height 18
click at [357, 133] on span "Insert 1 above" at bounding box center [336, 125] width 95 height 18
click at [397, 137] on button "arrow_upward Insert 1 above" at bounding box center [325, 125] width 145 height 37
click at [322, 127] on span "Insert 1 above" at bounding box center [336, 125] width 95 height 18
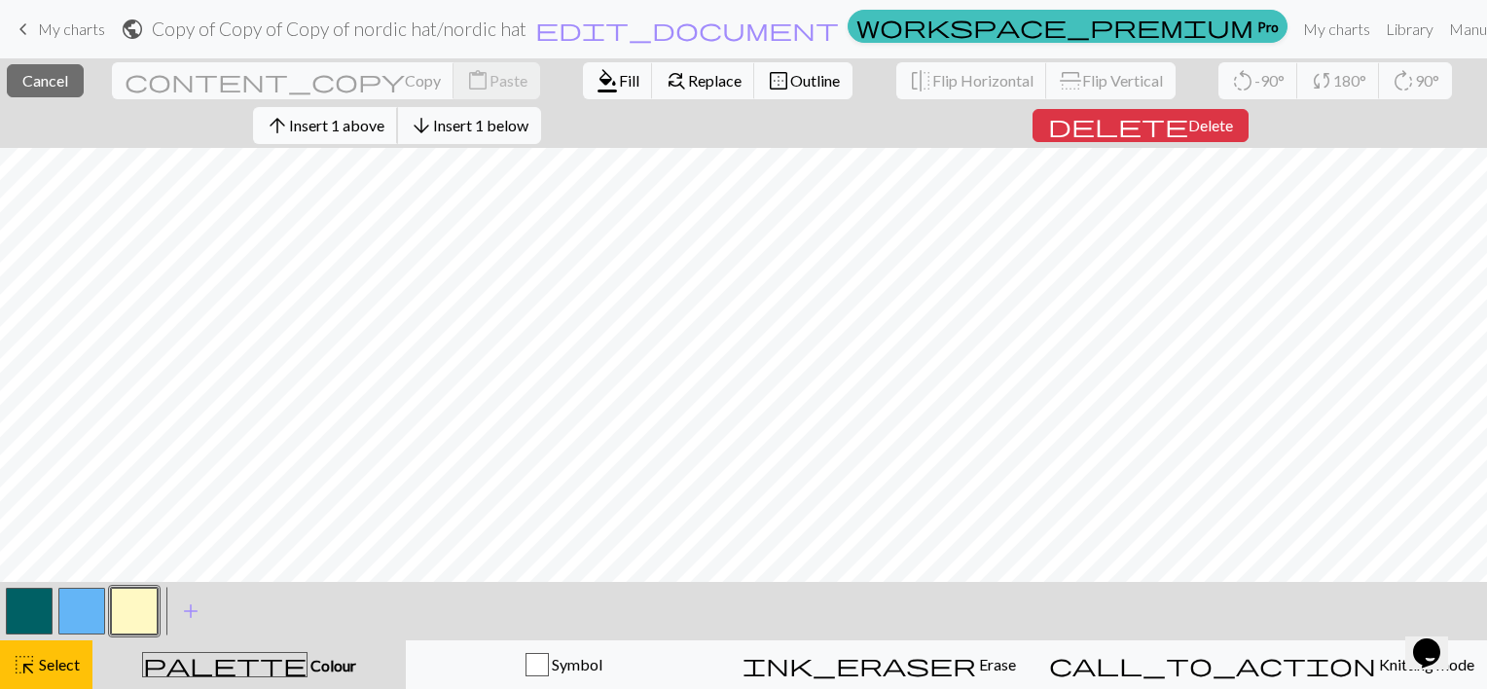
click at [368, 131] on span "Insert 1 above" at bounding box center [336, 125] width 95 height 18
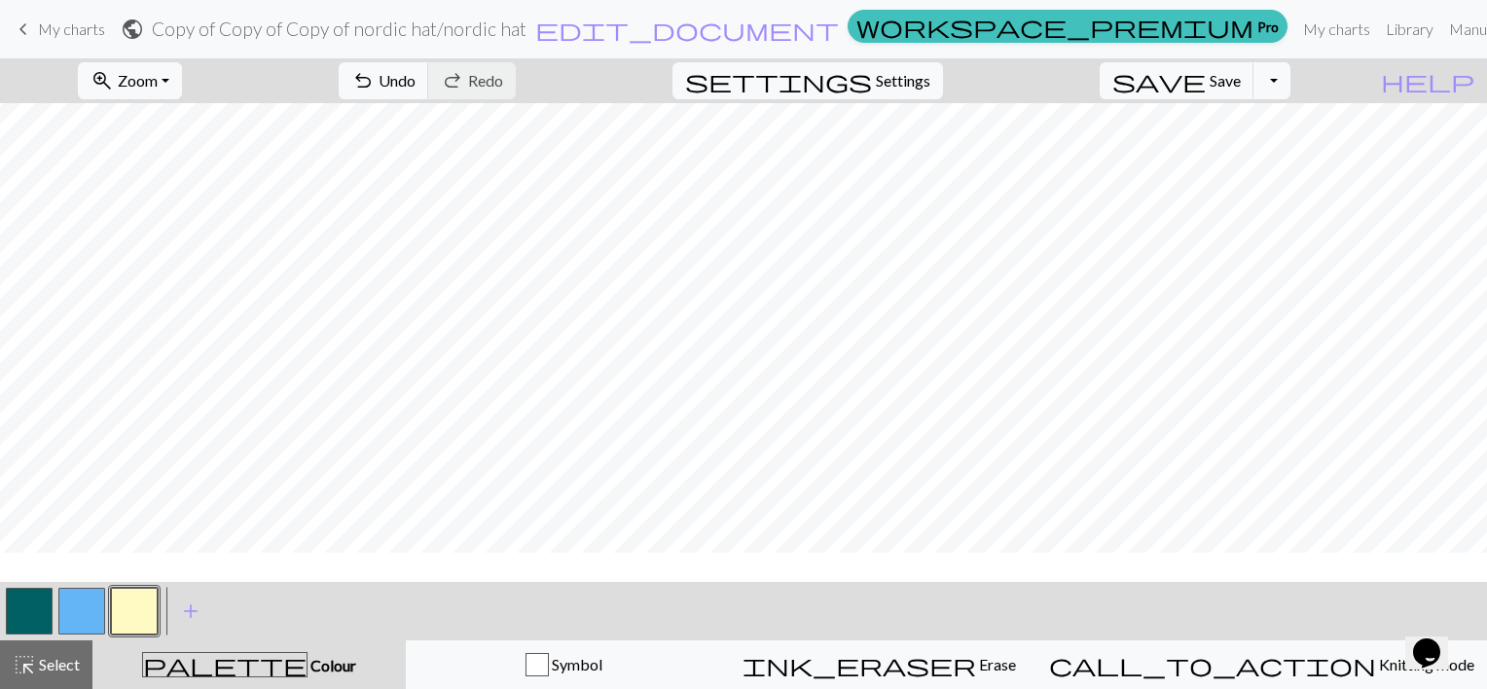
scroll to position [0, 0]
click at [35, 599] on button "button" at bounding box center [29, 611] width 47 height 47
click at [88, 606] on button "button" at bounding box center [81, 611] width 47 height 47
click at [40, 612] on button "button" at bounding box center [29, 611] width 47 height 47
click at [86, 611] on button "button" at bounding box center [81, 611] width 47 height 47
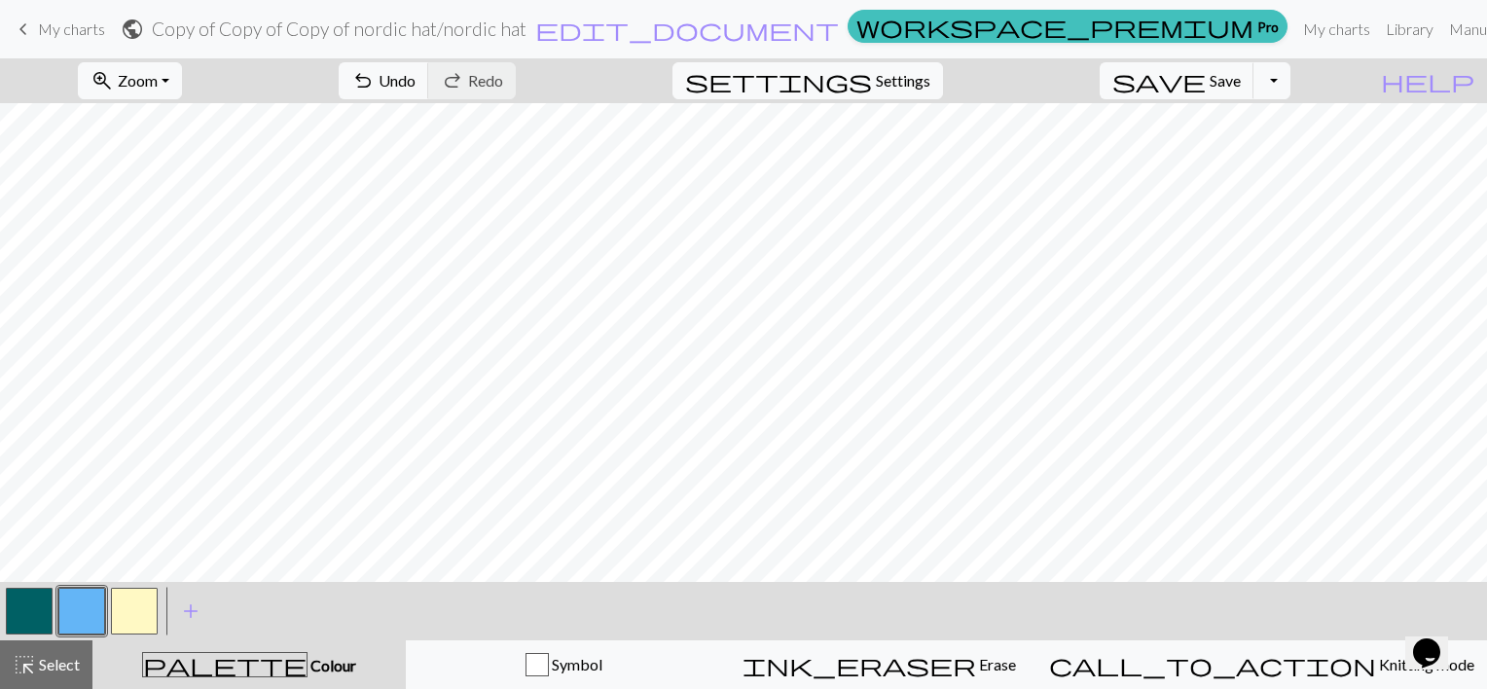
click at [17, 611] on button "button" at bounding box center [29, 611] width 47 height 47
click at [131, 610] on button "button" at bounding box center [134, 611] width 47 height 47
click at [415, 88] on span "Undo" at bounding box center [397, 80] width 37 height 18
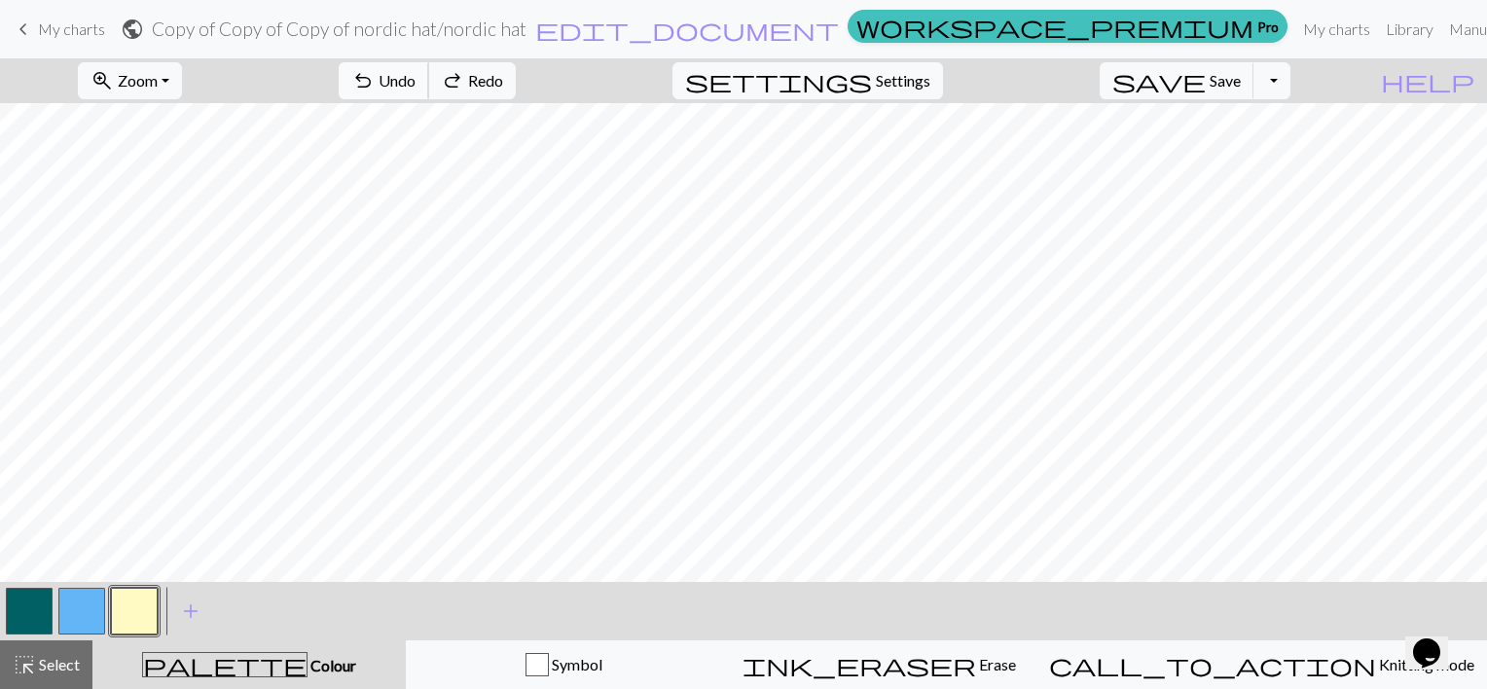
click at [415, 88] on span "Undo" at bounding box center [397, 80] width 37 height 18
click at [503, 79] on span "Redo" at bounding box center [485, 80] width 35 height 18
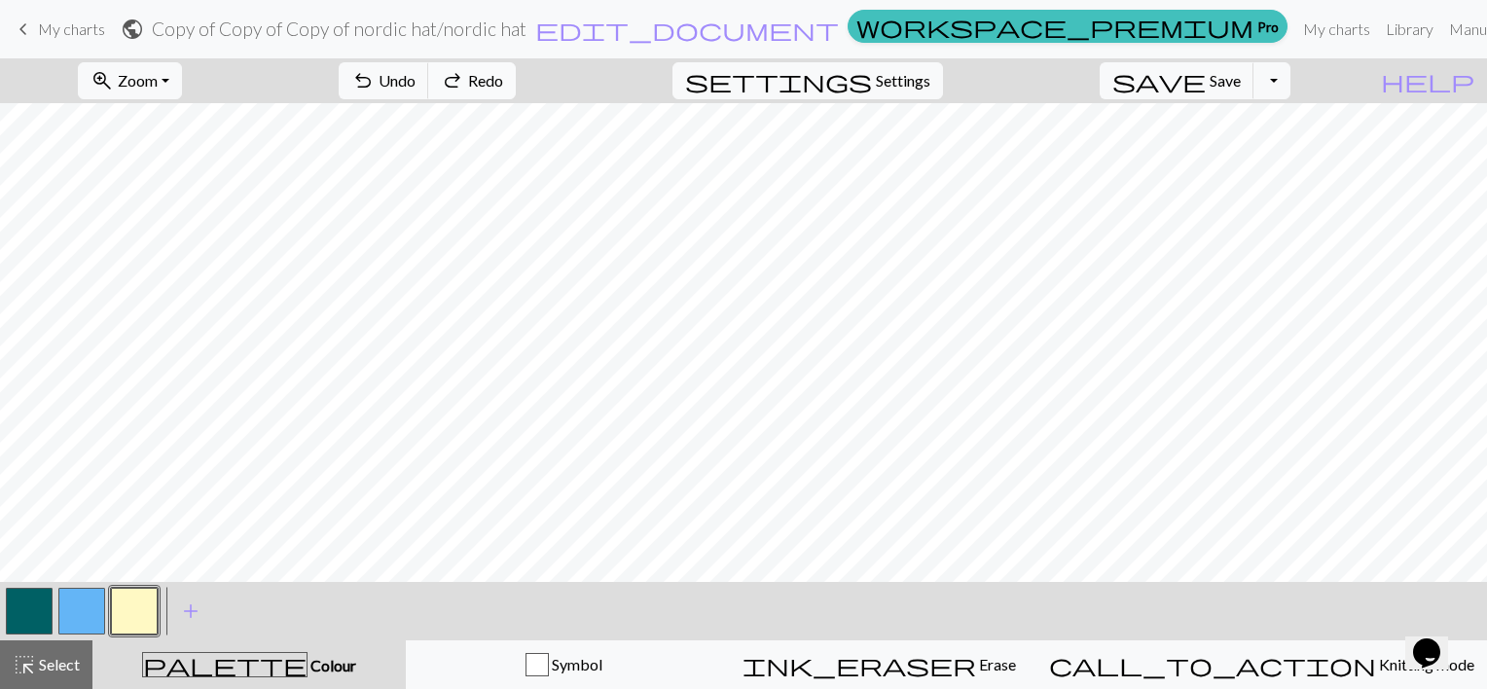
click at [503, 79] on span "Redo" at bounding box center [485, 80] width 35 height 18
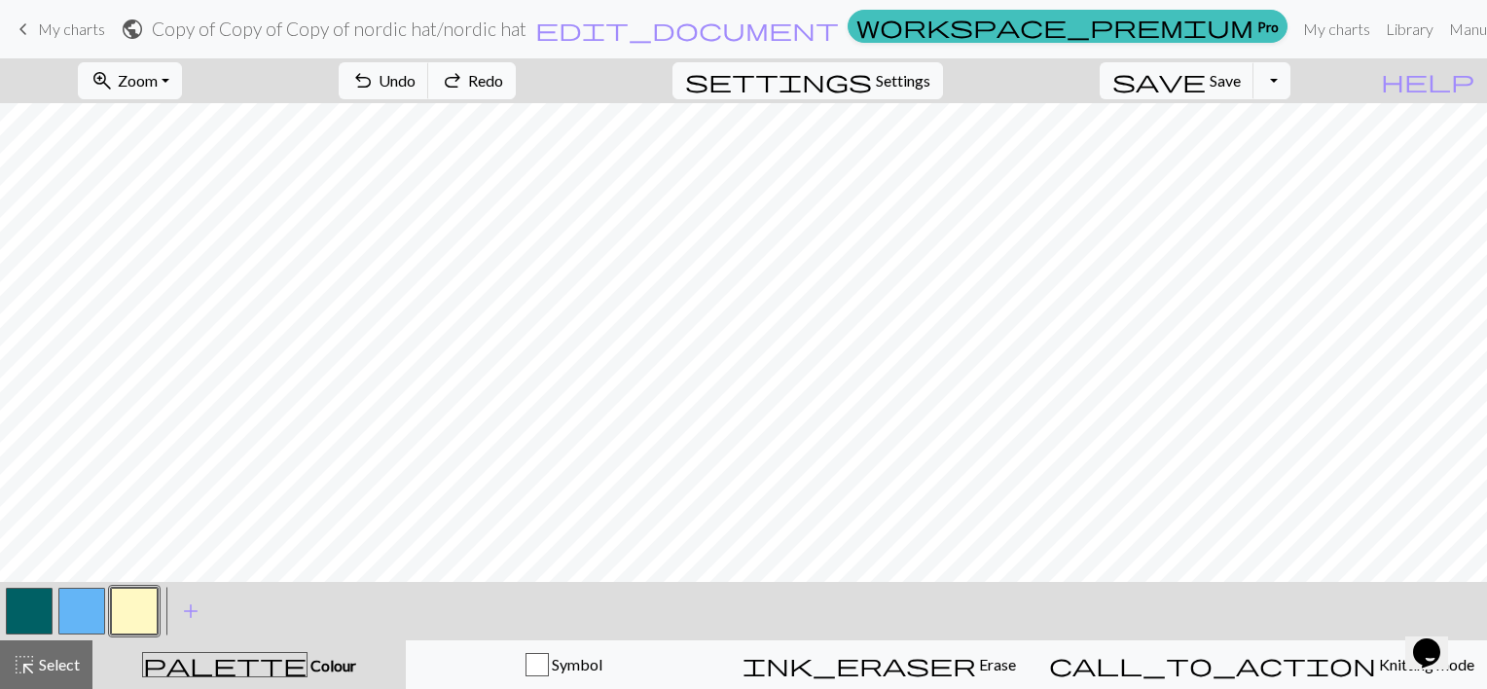
click at [503, 79] on span "Redo" at bounding box center [485, 80] width 35 height 18
click at [19, 603] on button "button" at bounding box center [29, 611] width 47 height 47
click at [152, 604] on button "button" at bounding box center [134, 611] width 47 height 47
click at [429, 77] on button "undo Undo Undo" at bounding box center [384, 80] width 90 height 37
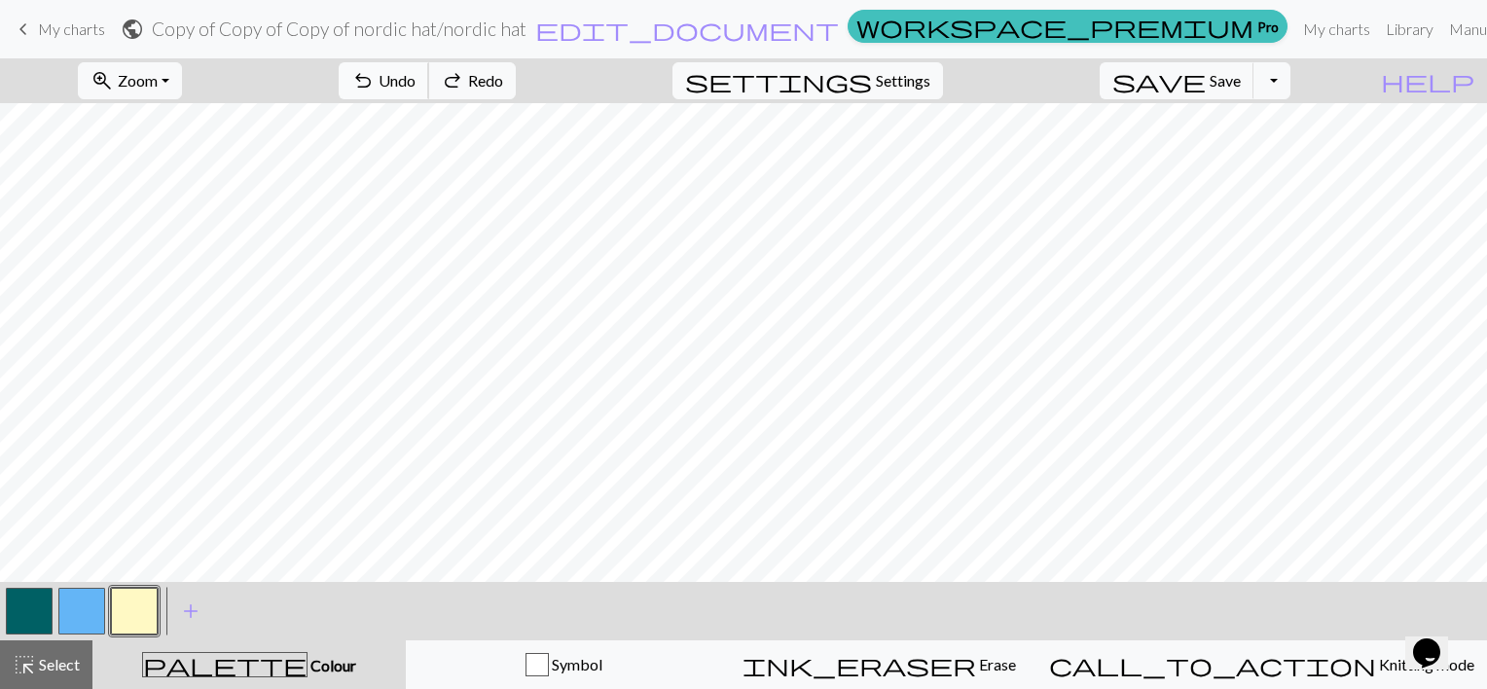
click at [429, 77] on button "undo Undo Undo" at bounding box center [384, 80] width 90 height 37
click at [73, 629] on button "button" at bounding box center [81, 611] width 47 height 47
click at [143, 603] on button "button" at bounding box center [134, 611] width 47 height 47
click at [22, 610] on button "button" at bounding box center [29, 611] width 47 height 47
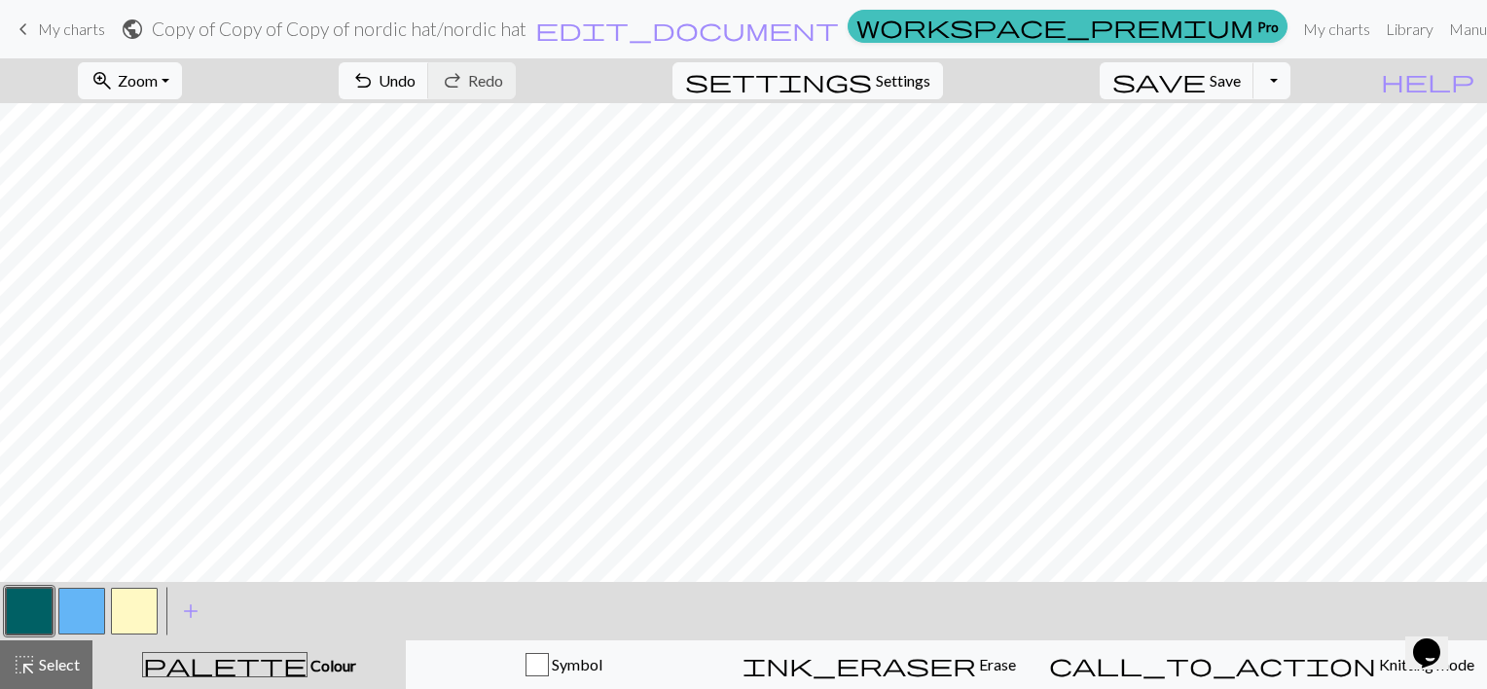
click at [132, 615] on button "button" at bounding box center [134, 611] width 47 height 47
click at [26, 608] on button "button" at bounding box center [29, 611] width 47 height 47
click at [148, 608] on button "button" at bounding box center [134, 611] width 47 height 47
click at [30, 624] on button "button" at bounding box center [29, 611] width 47 height 47
click at [1206, 82] on span "save" at bounding box center [1158, 80] width 93 height 27
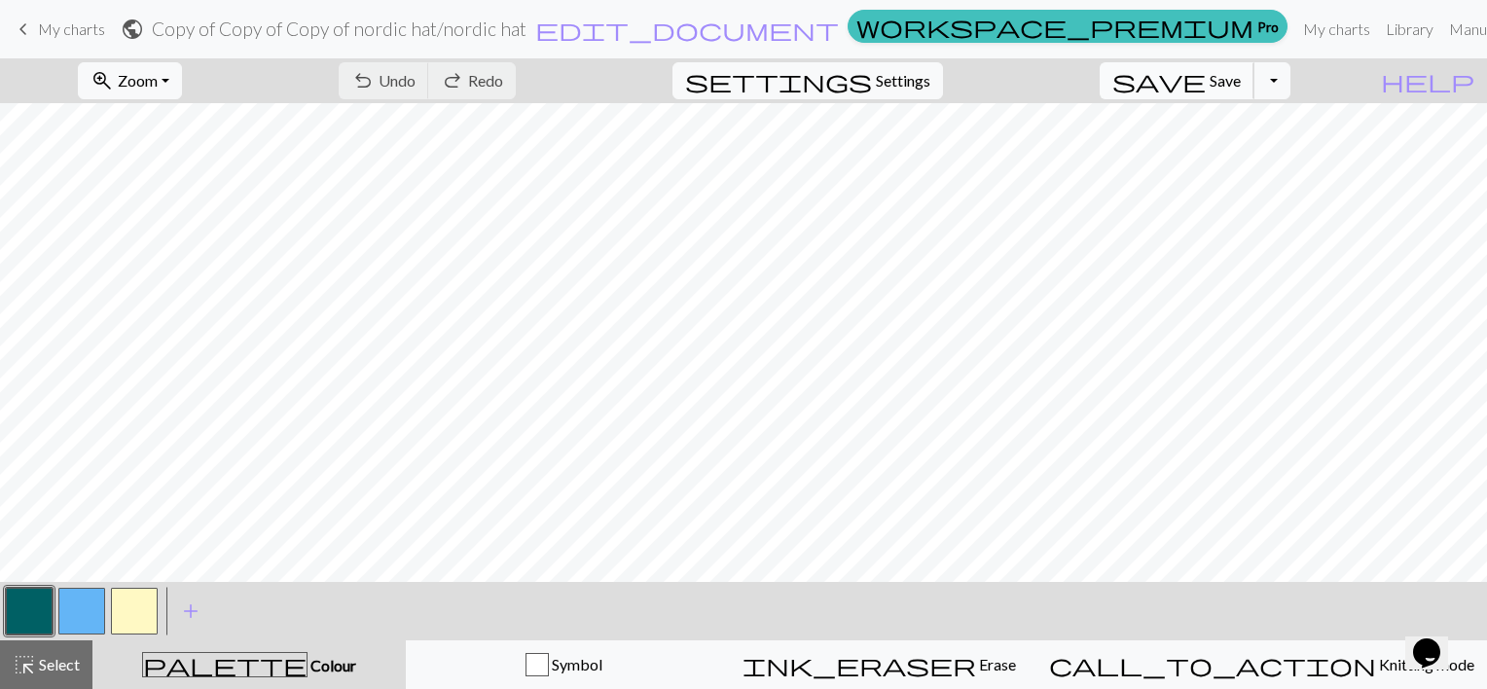
click at [1206, 82] on span "save" at bounding box center [1158, 80] width 93 height 27
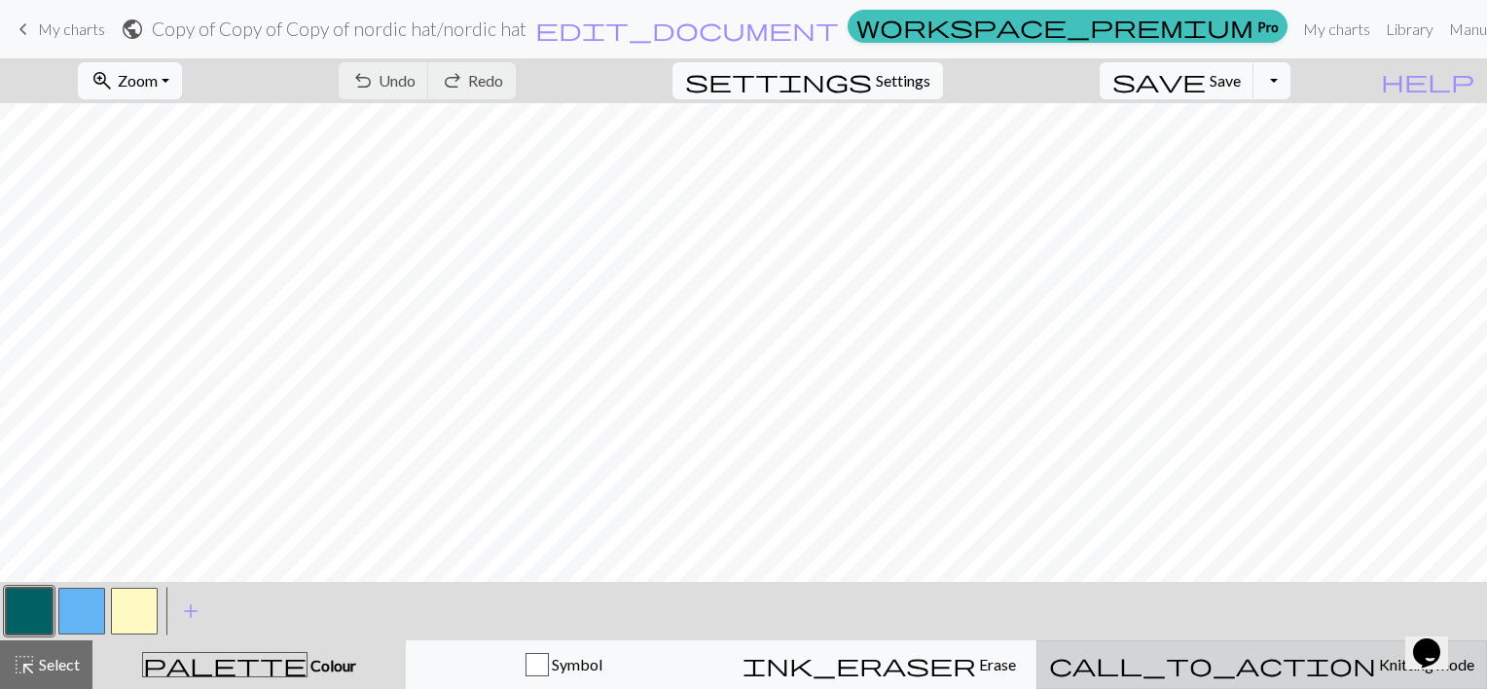
click at [1321, 673] on div "call_to_action Knitting mode Knitting mode" at bounding box center [1261, 664] width 425 height 23
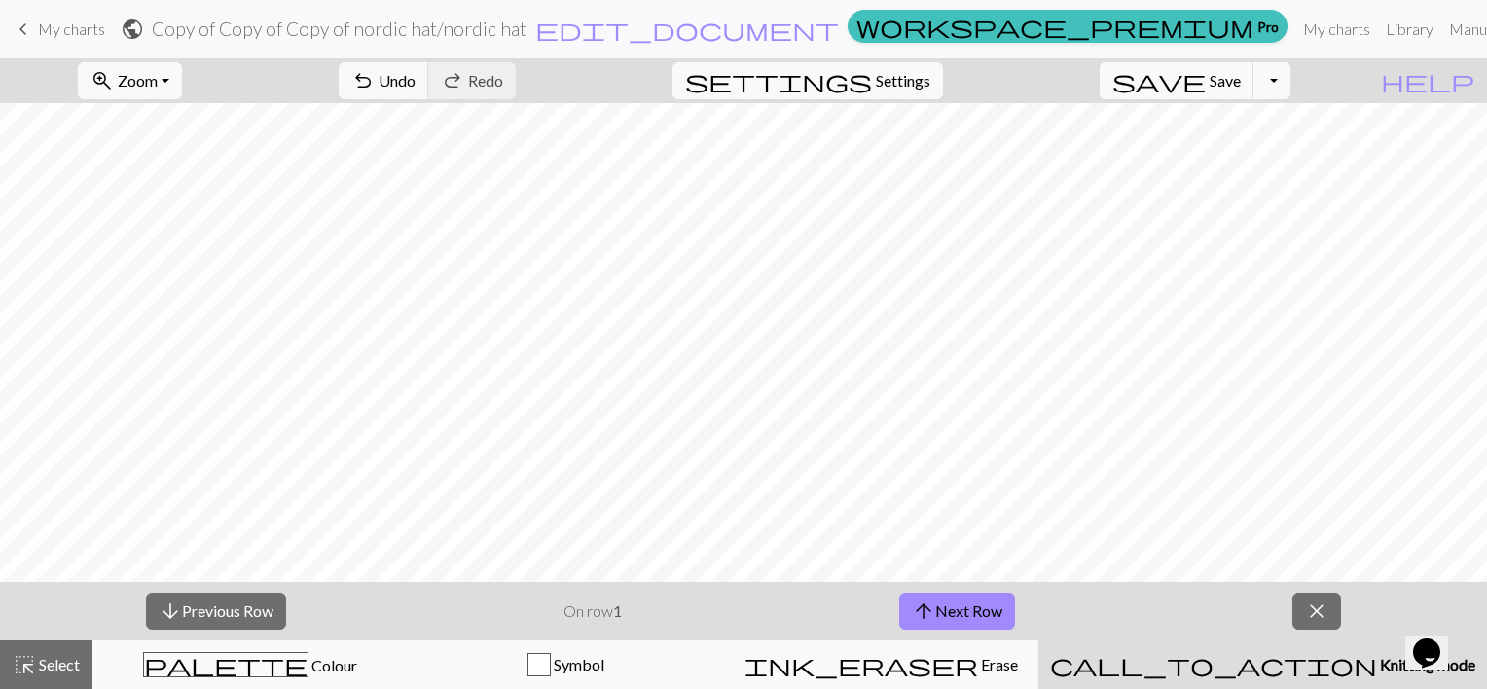
click at [1321, 673] on div "call_to_action Knitting mode Knitting mode" at bounding box center [1262, 664] width 425 height 23
click at [1312, 615] on span "close" at bounding box center [1316, 610] width 23 height 27
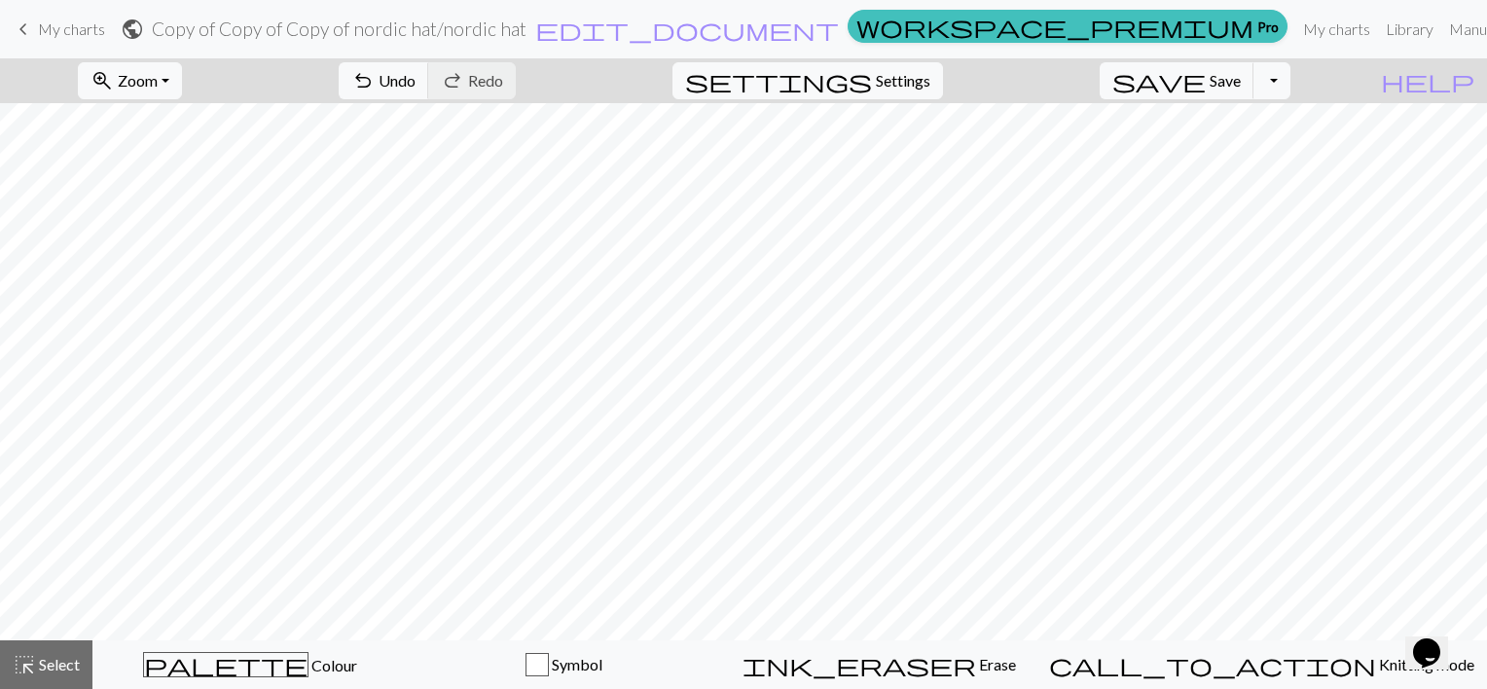
click at [59, 27] on span "My charts" at bounding box center [71, 28] width 67 height 18
click at [1290, 79] on button "Toggle Dropdown" at bounding box center [1271, 80] width 37 height 37
click at [1253, 125] on button "file_copy Save a copy" at bounding box center [1128, 123] width 321 height 31
click at [1290, 80] on button "Toggle Dropdown" at bounding box center [1271, 80] width 37 height 37
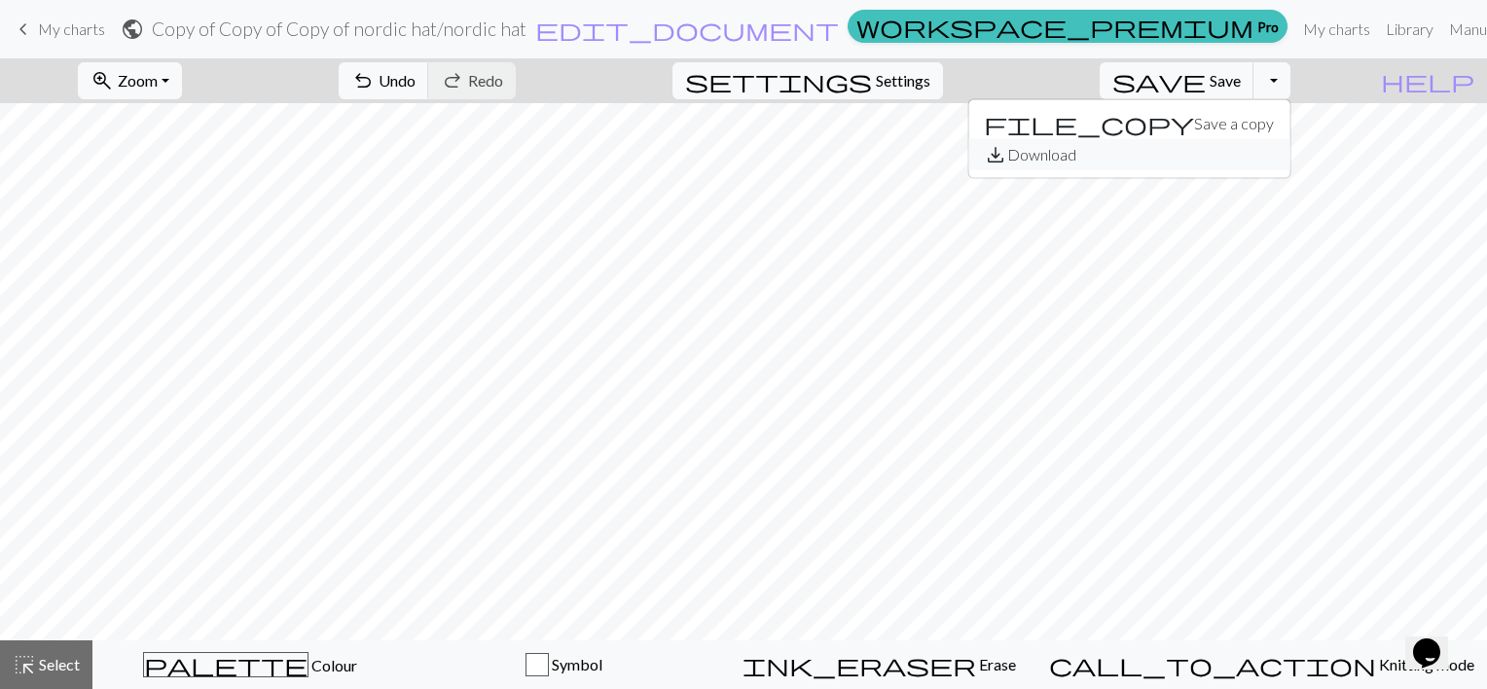
click at [1261, 151] on button "save_alt Download" at bounding box center [1128, 154] width 321 height 31
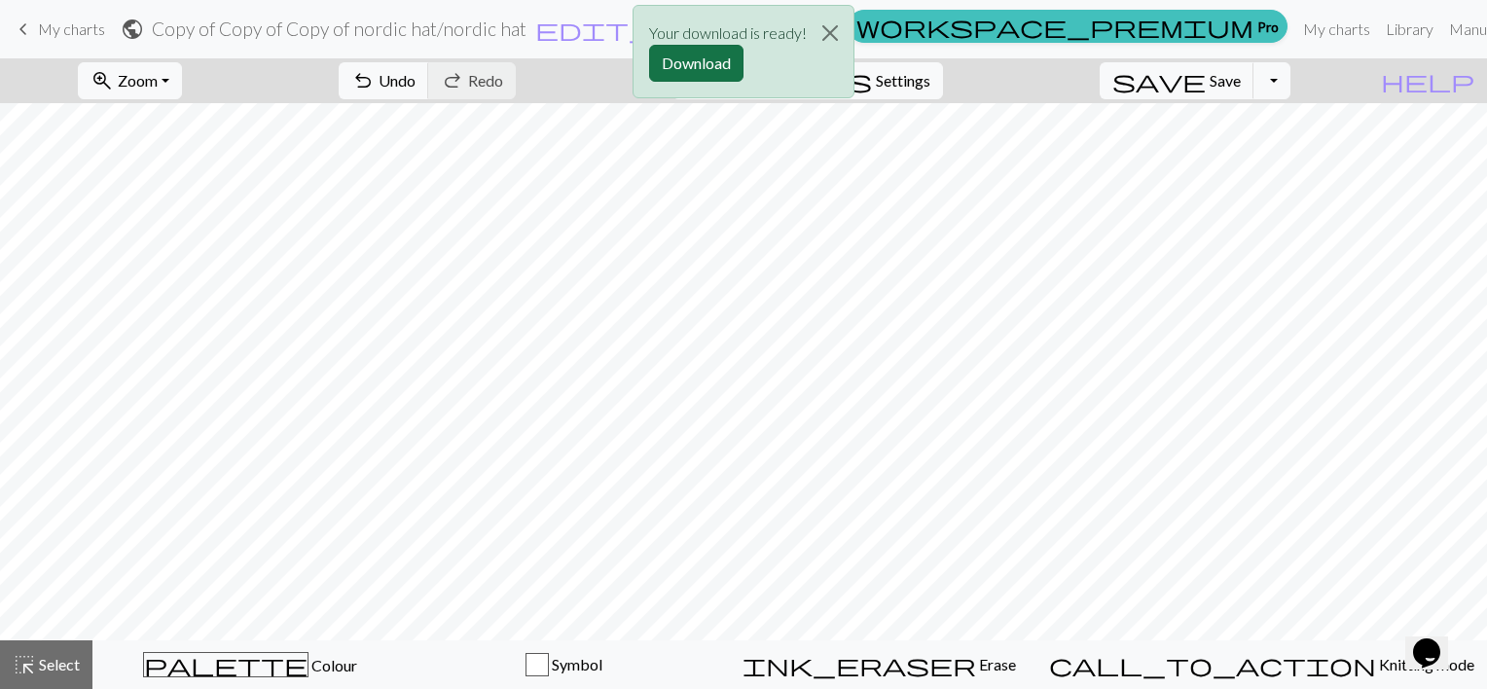
click at [676, 70] on button "Download" at bounding box center [696, 63] width 94 height 37
